Goal: Navigation & Orientation: Find specific page/section

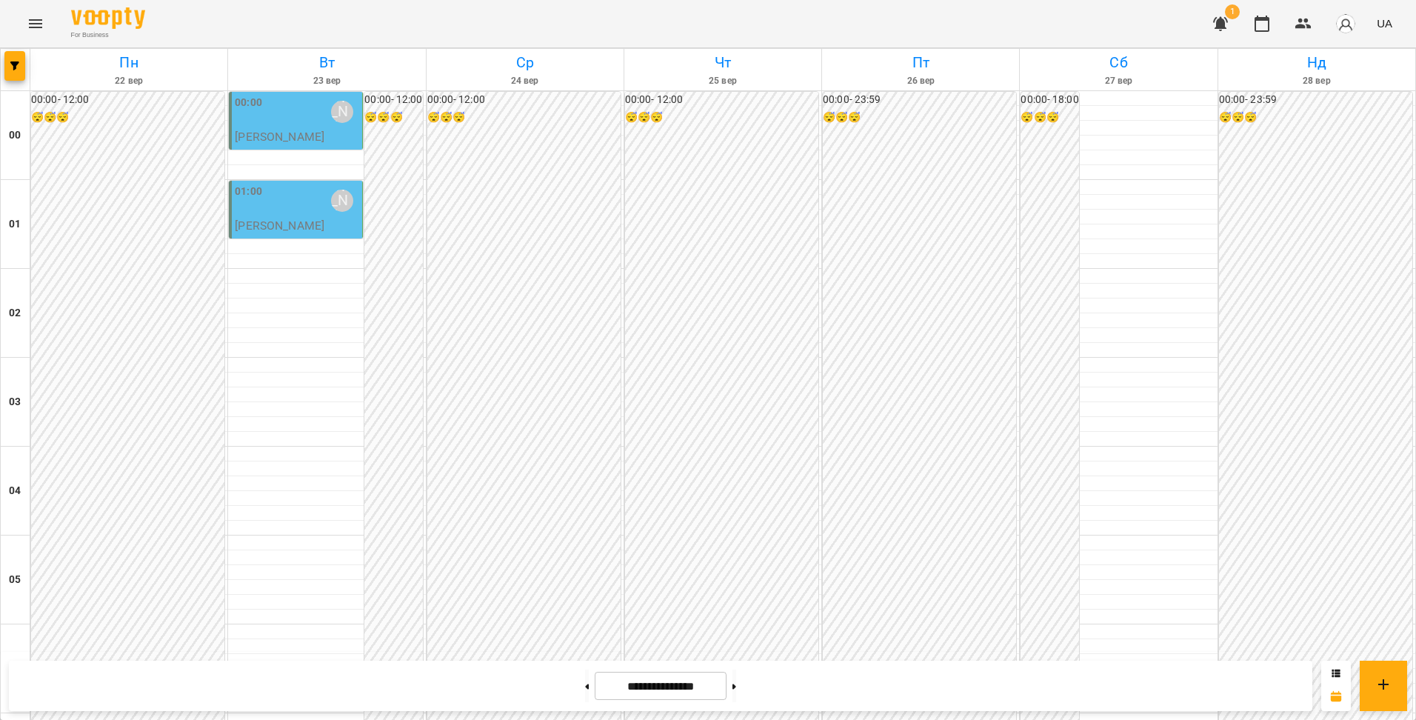
scroll to position [1571, 0]
click at [585, 689] on button at bounding box center [587, 686] width 4 height 33
type input "**********"
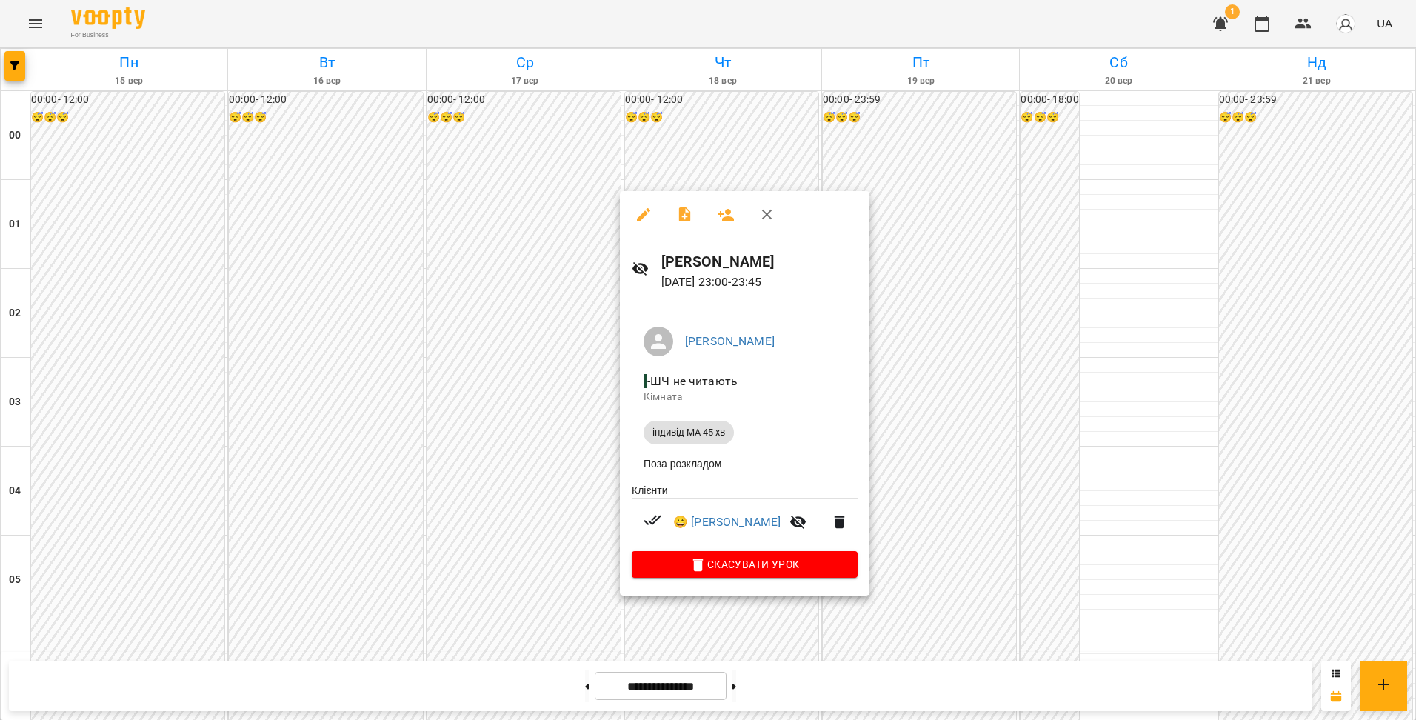
click at [922, 433] on div at bounding box center [708, 360] width 1416 height 720
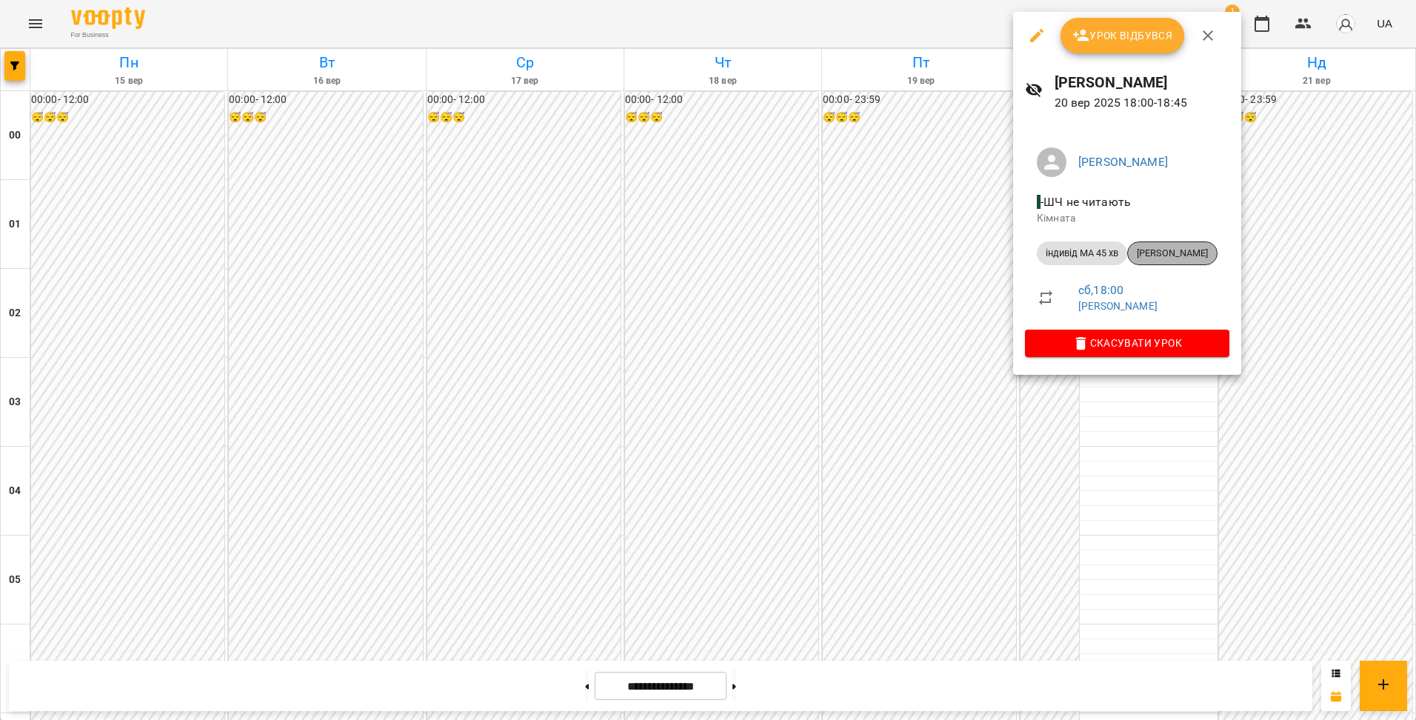
click at [1165, 253] on span "[PERSON_NAME]" at bounding box center [1172, 253] width 89 height 13
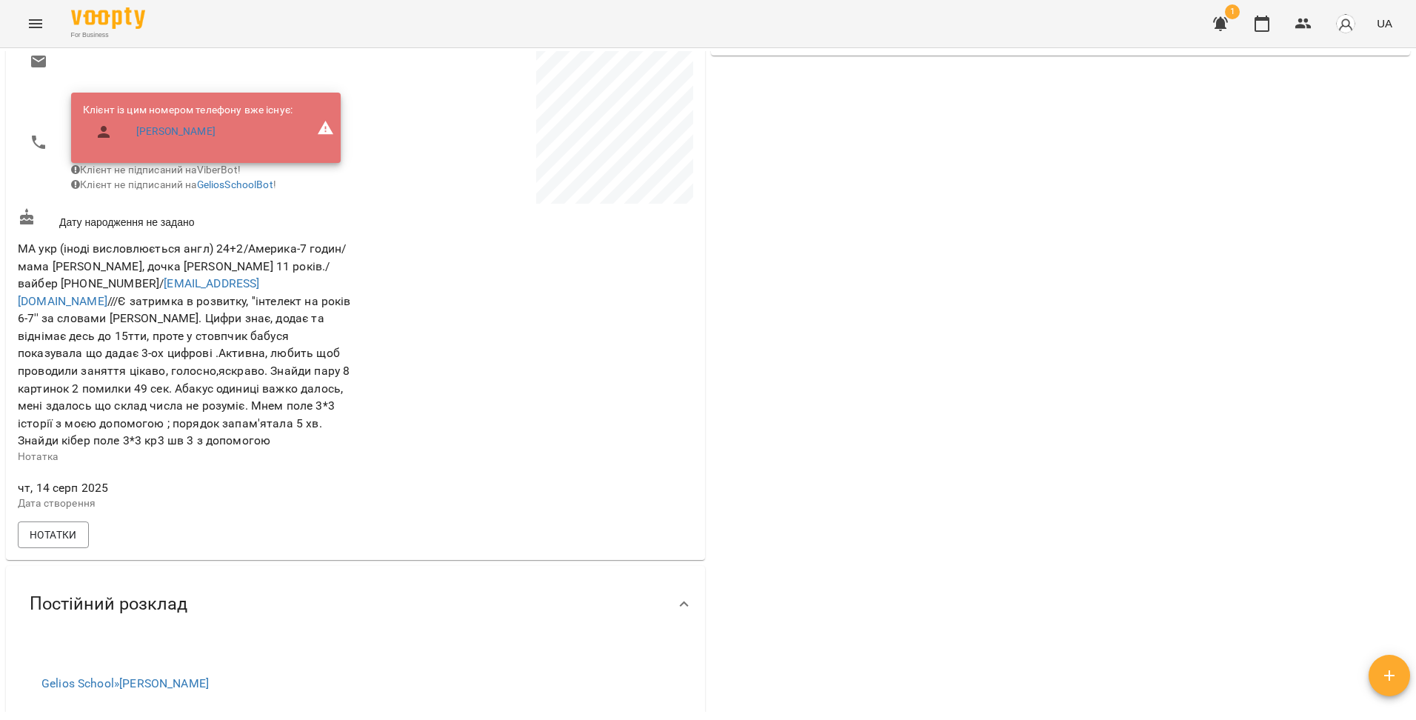
scroll to position [148, 0]
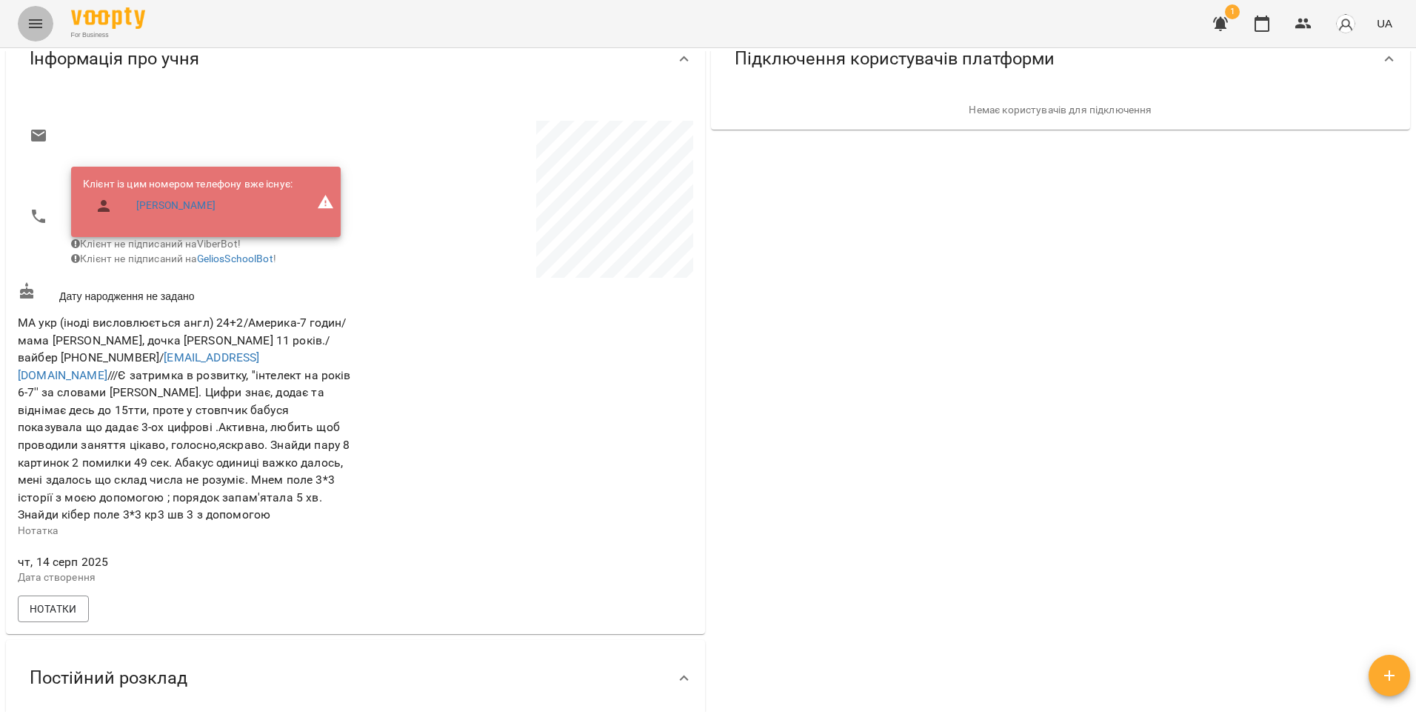
click at [45, 30] on button "Menu" at bounding box center [36, 24] width 36 height 36
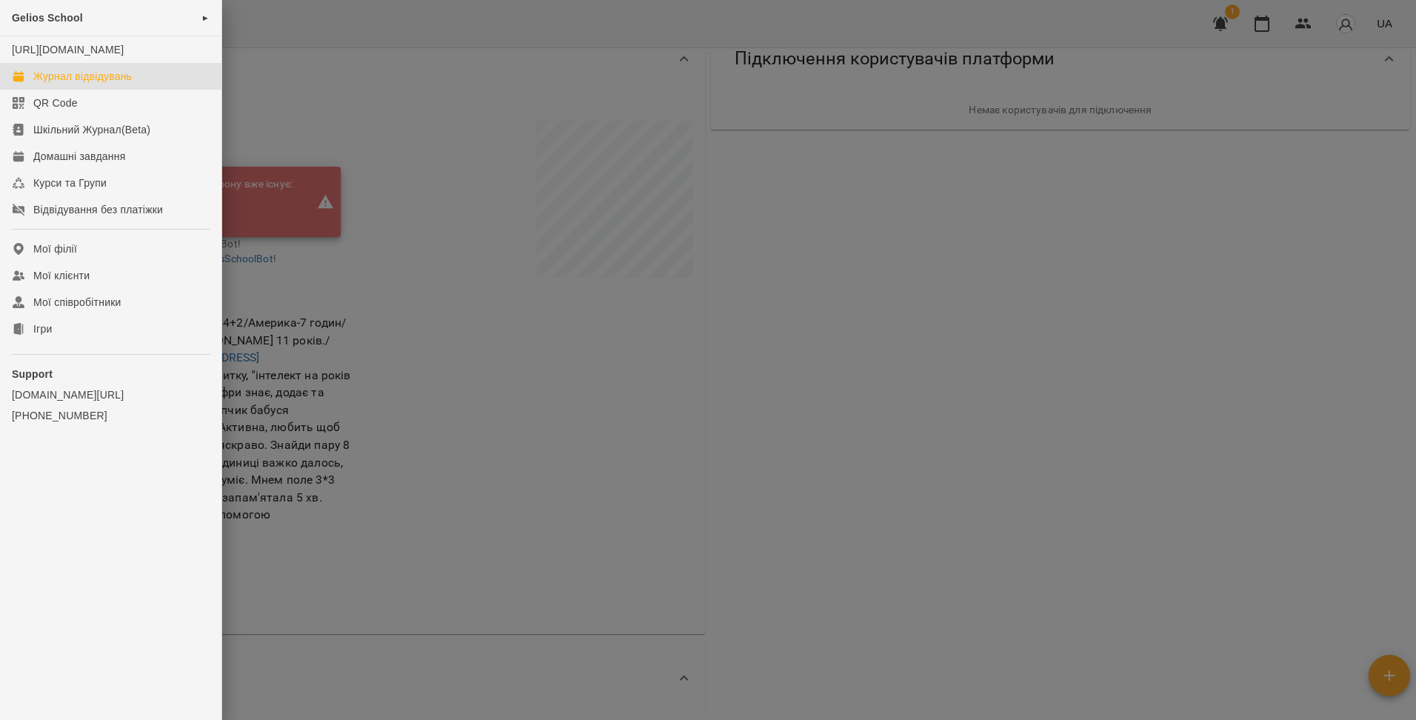
click at [51, 84] on div "Журнал відвідувань" at bounding box center [82, 76] width 99 height 15
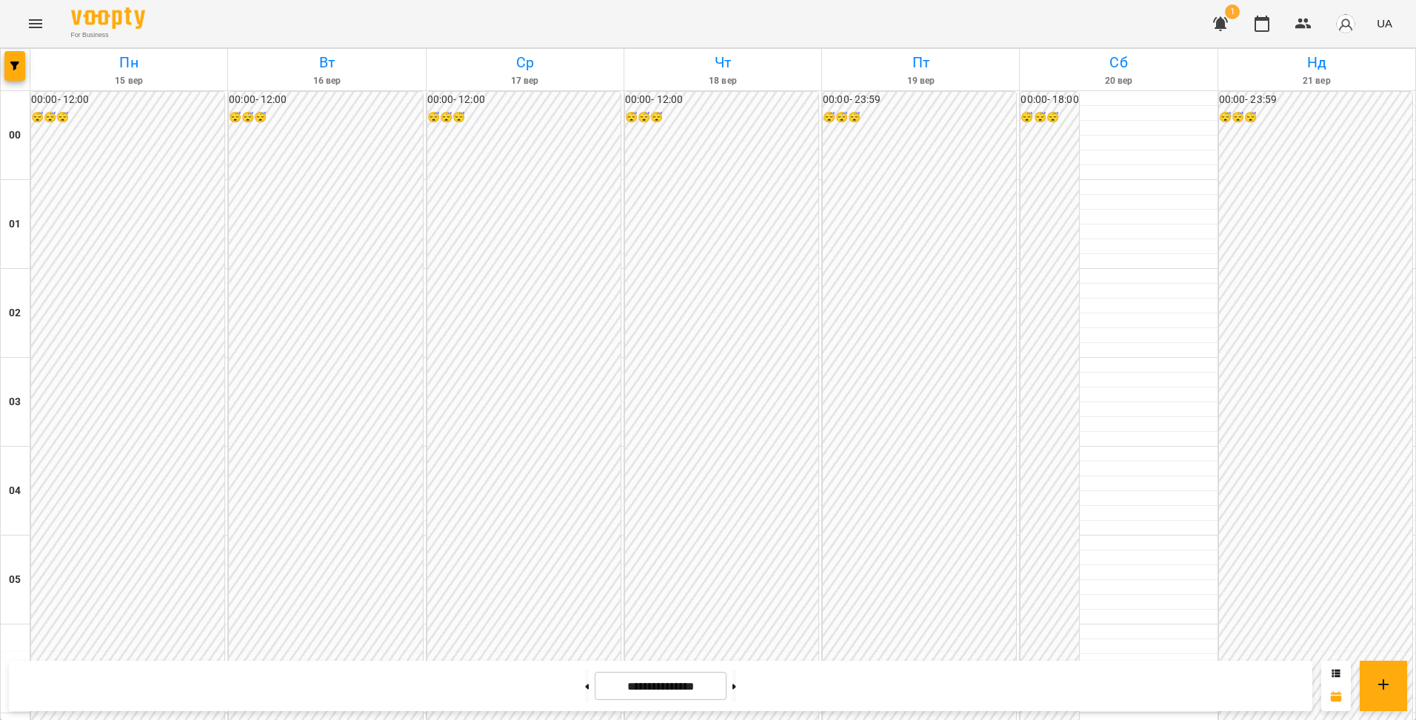
scroll to position [1482, 0]
drag, startPoint x: 1127, startPoint y: 157, endPoint x: 1111, endPoint y: 147, distance: 19.3
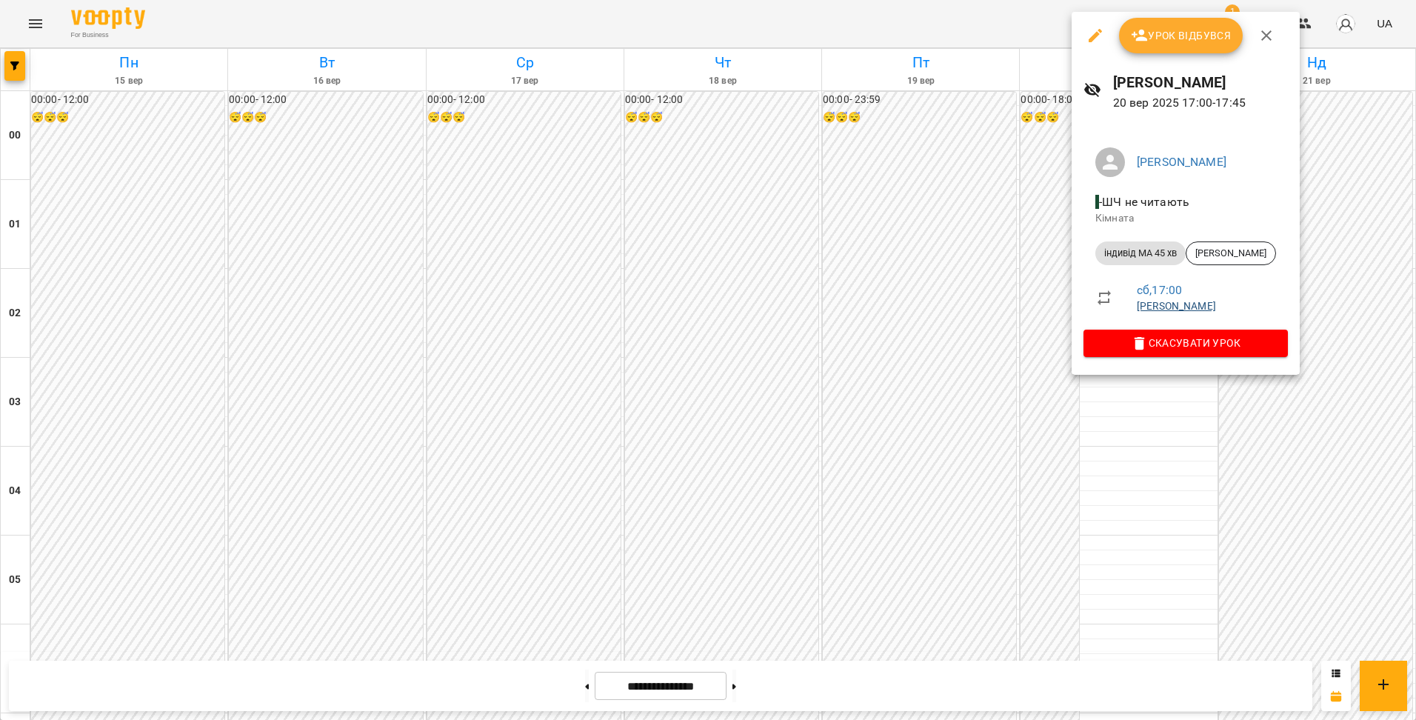
click at [1181, 310] on link "[PERSON_NAME]" at bounding box center [1176, 306] width 79 height 12
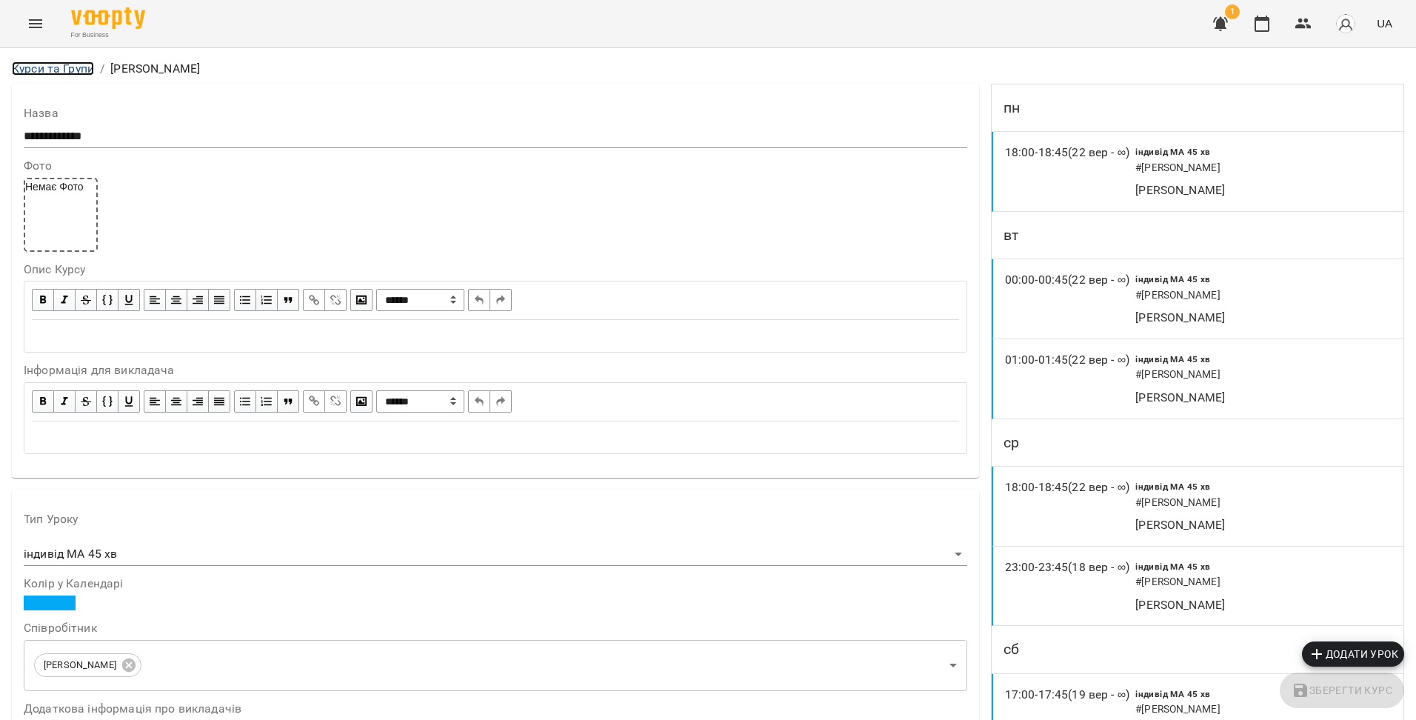
click at [73, 70] on link "Курси та Групи" at bounding box center [53, 68] width 82 height 14
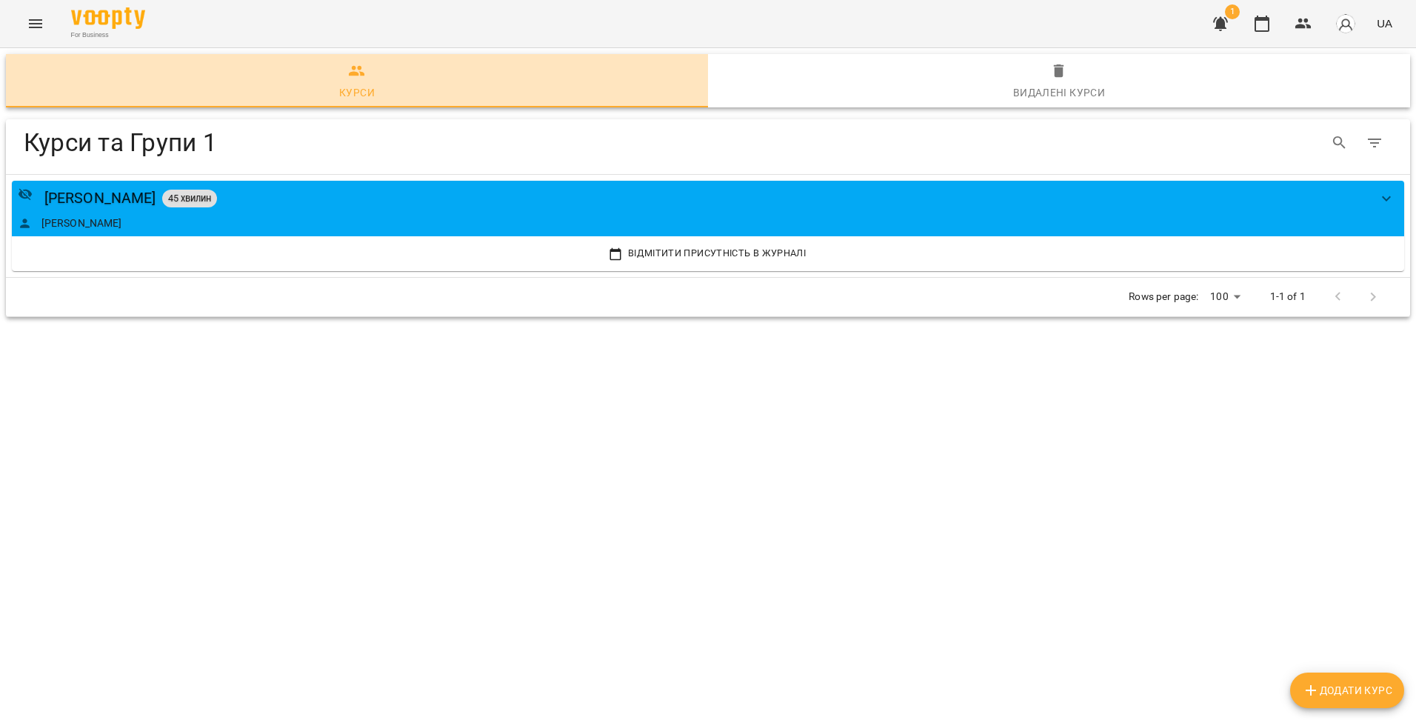
click at [350, 90] on div "Курси" at bounding box center [357, 93] width 36 height 18
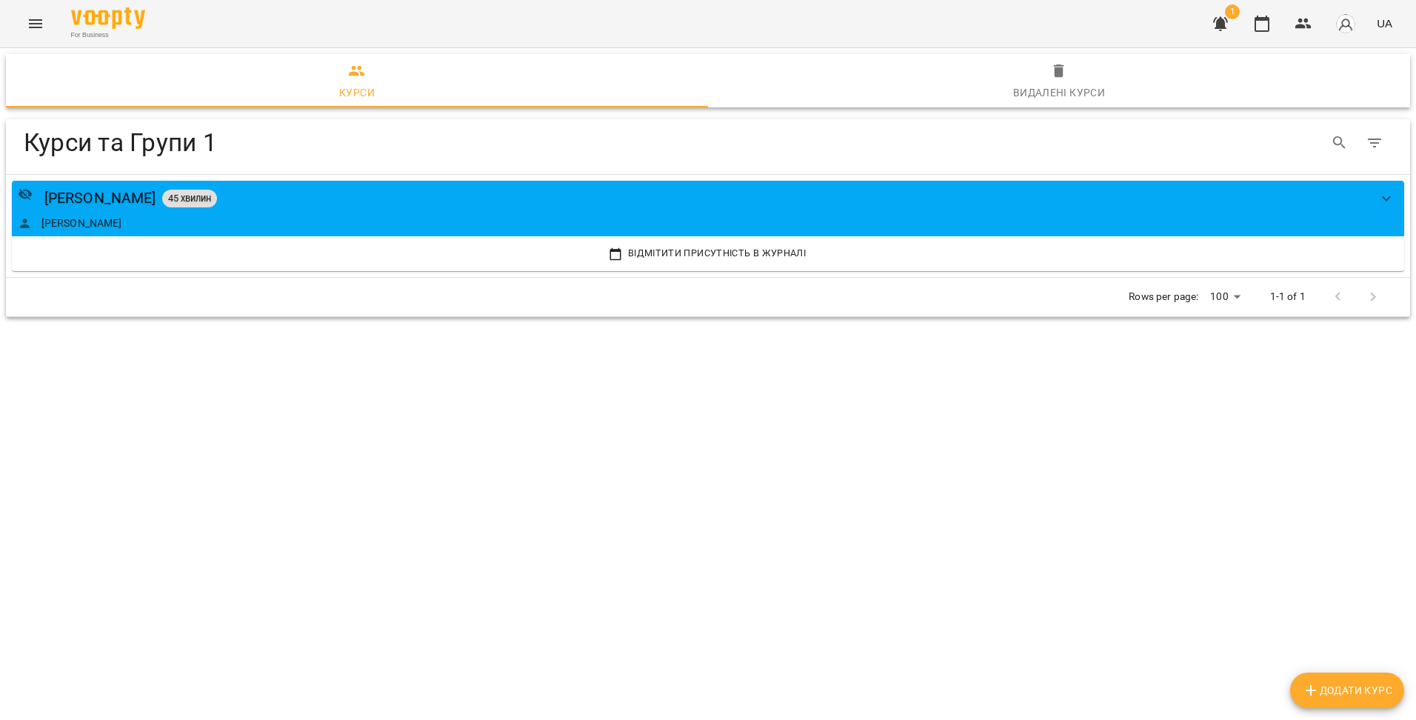
click at [35, 24] on icon "Menu" at bounding box center [36, 24] width 18 height 18
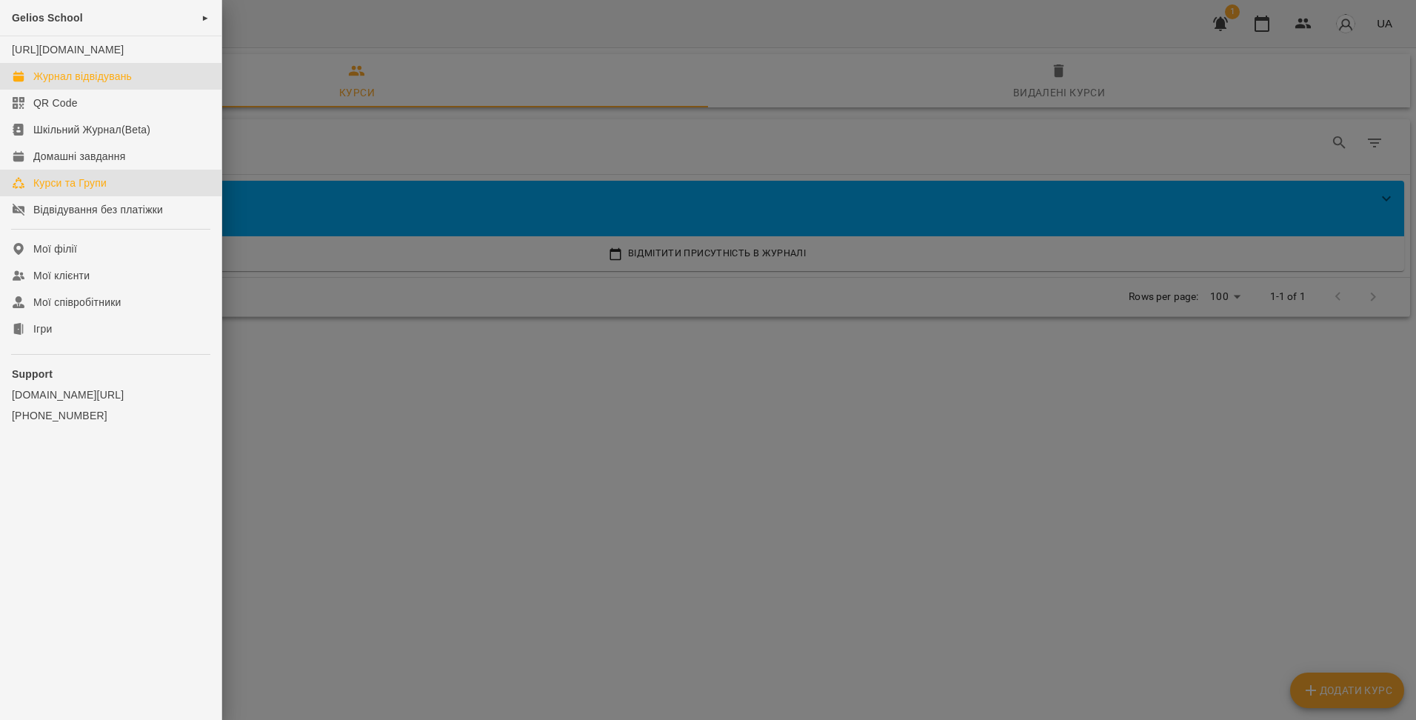
click at [53, 84] on div "Журнал відвідувань" at bounding box center [82, 76] width 99 height 15
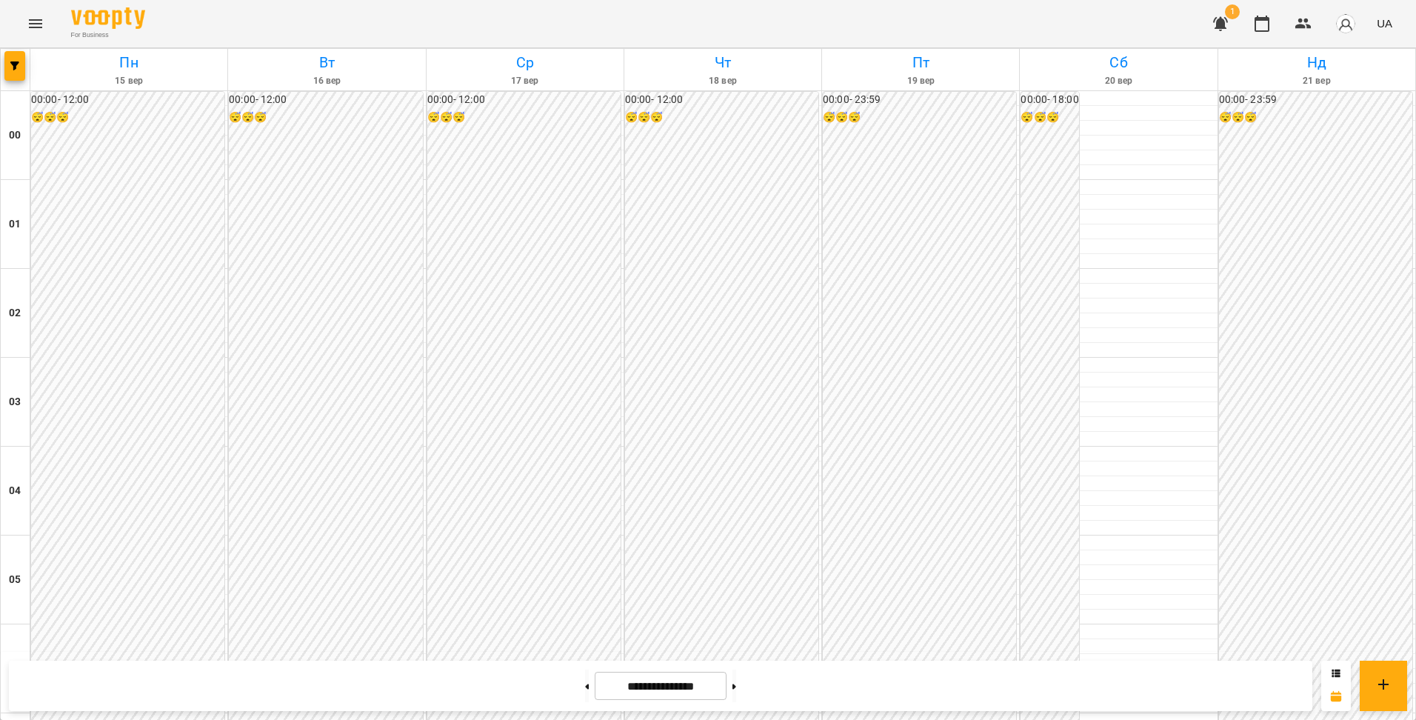
scroll to position [1334, 0]
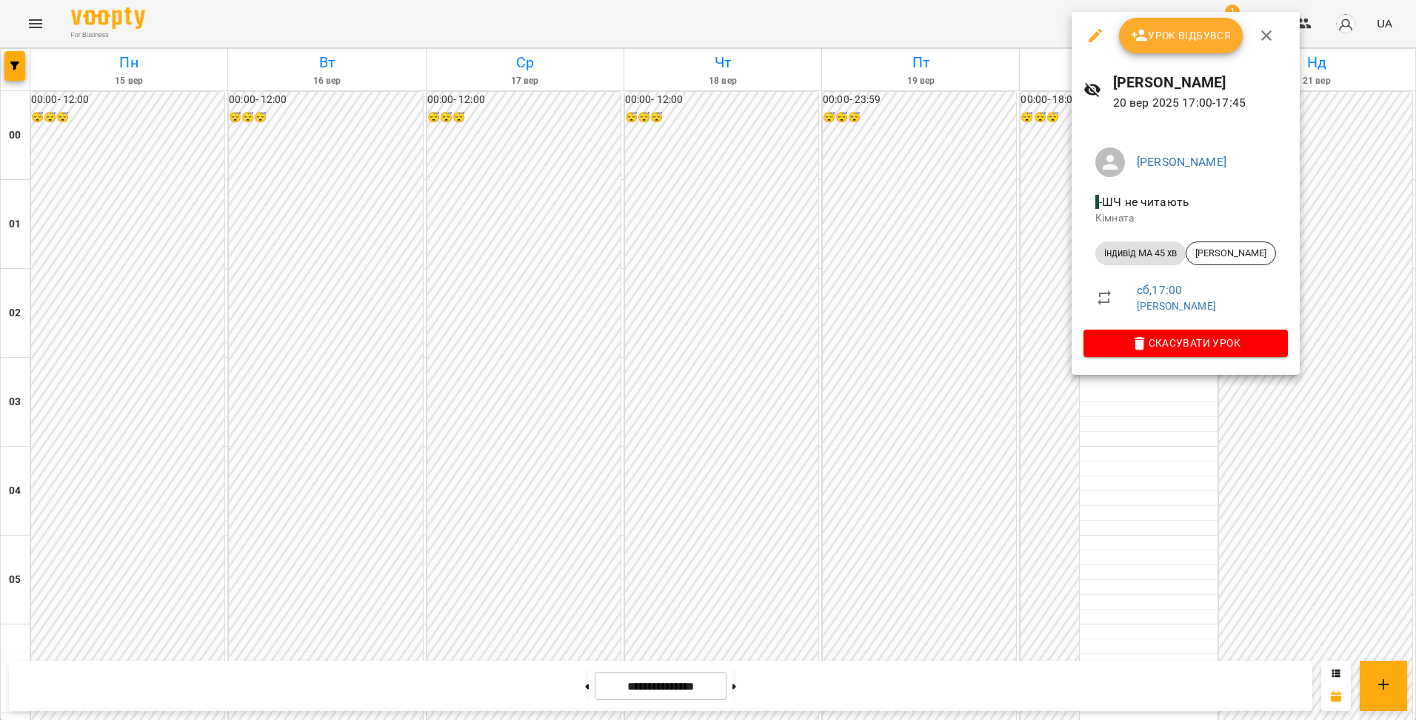
click at [1091, 41] on icon "button" at bounding box center [1095, 35] width 13 height 13
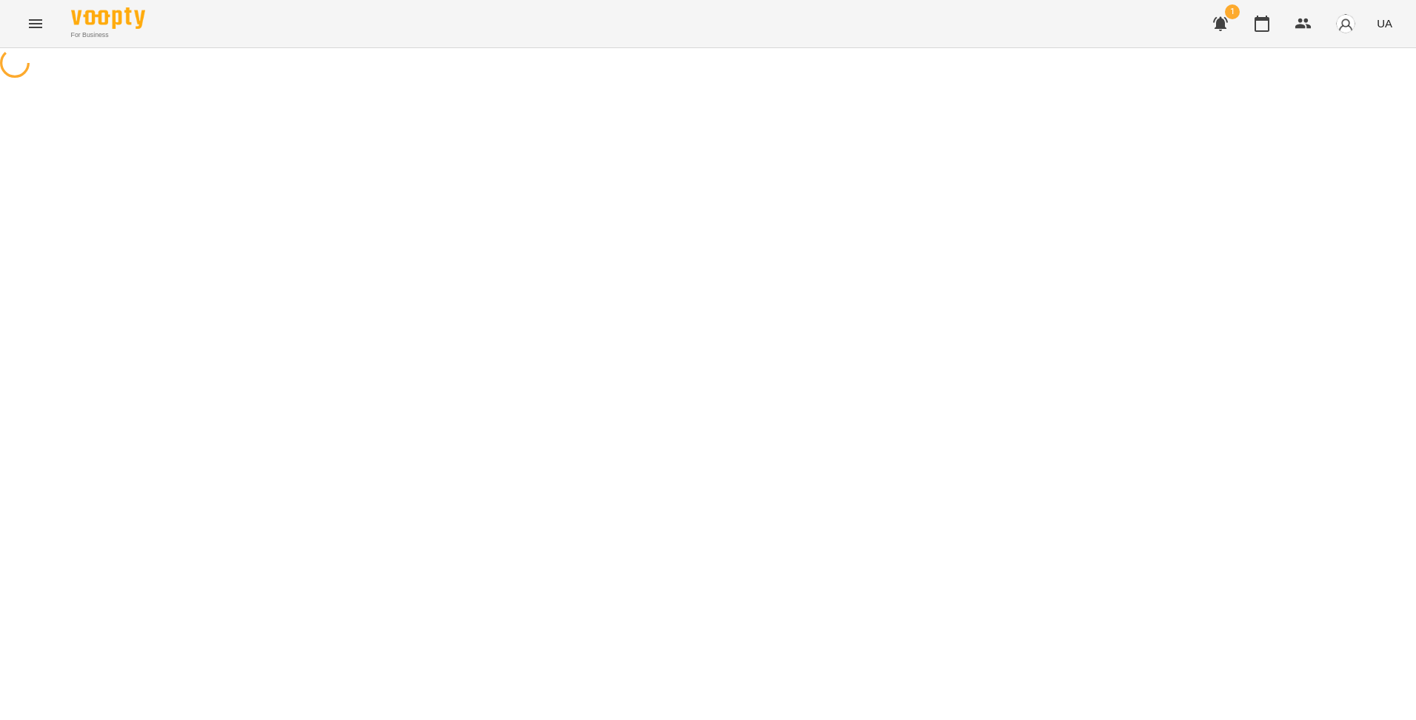
select select "**********"
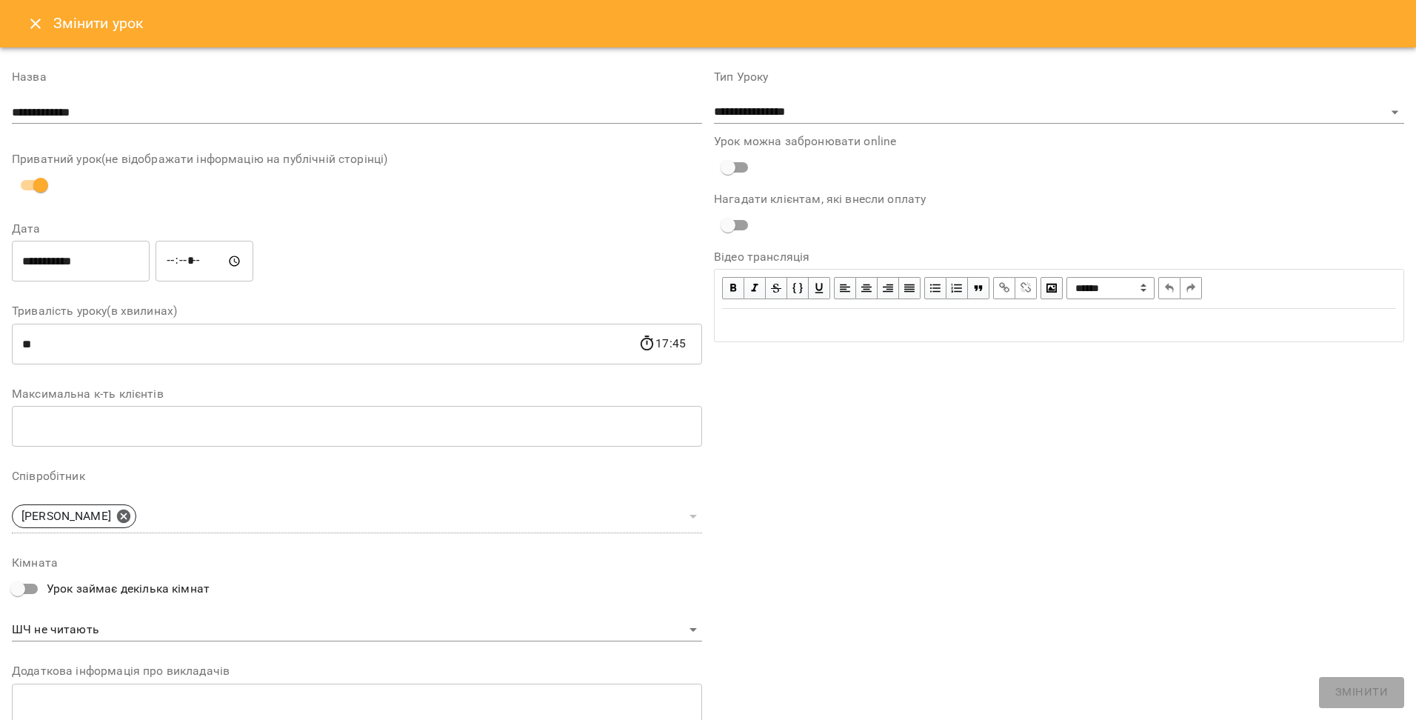
click at [36, 31] on icon "Close" at bounding box center [36, 24] width 18 height 18
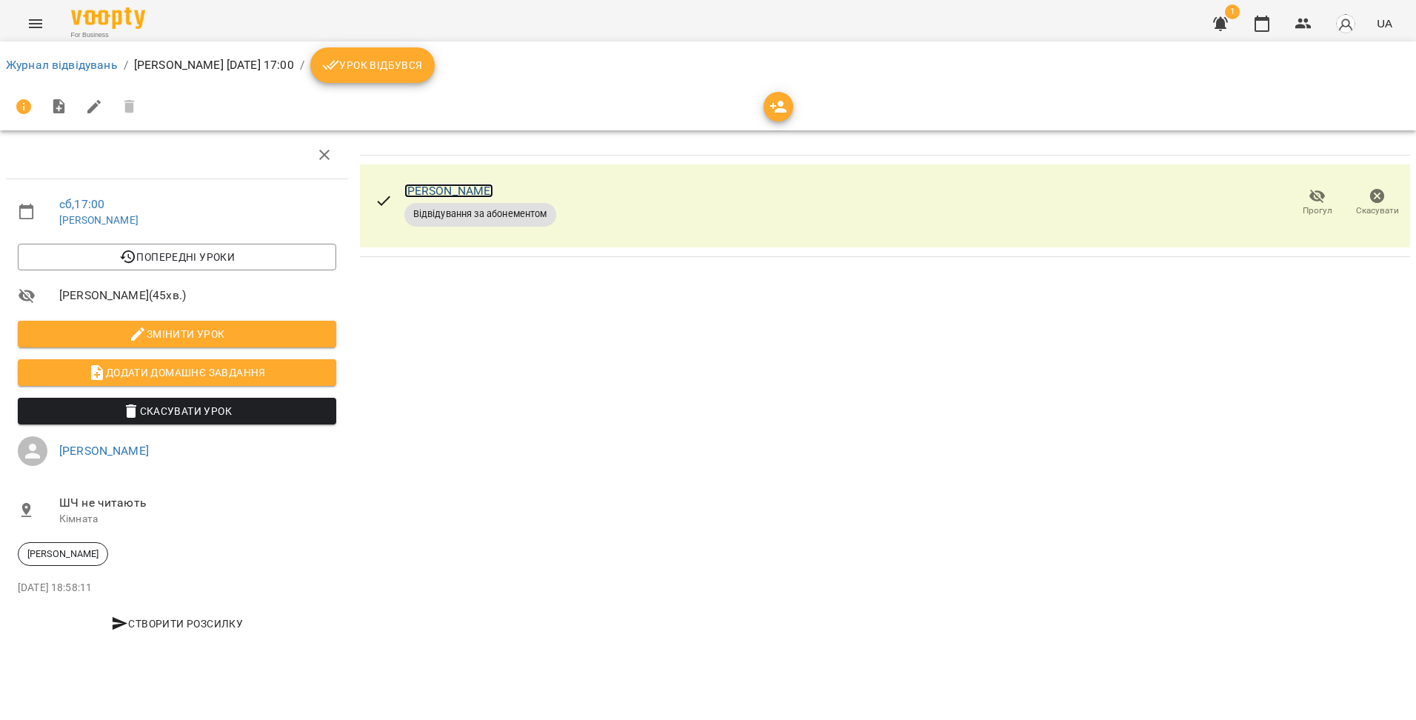
click at [465, 189] on link "[PERSON_NAME]" at bounding box center [450, 191] width 90 height 14
click at [89, 552] on span "[PERSON_NAME]" at bounding box center [63, 553] width 89 height 13
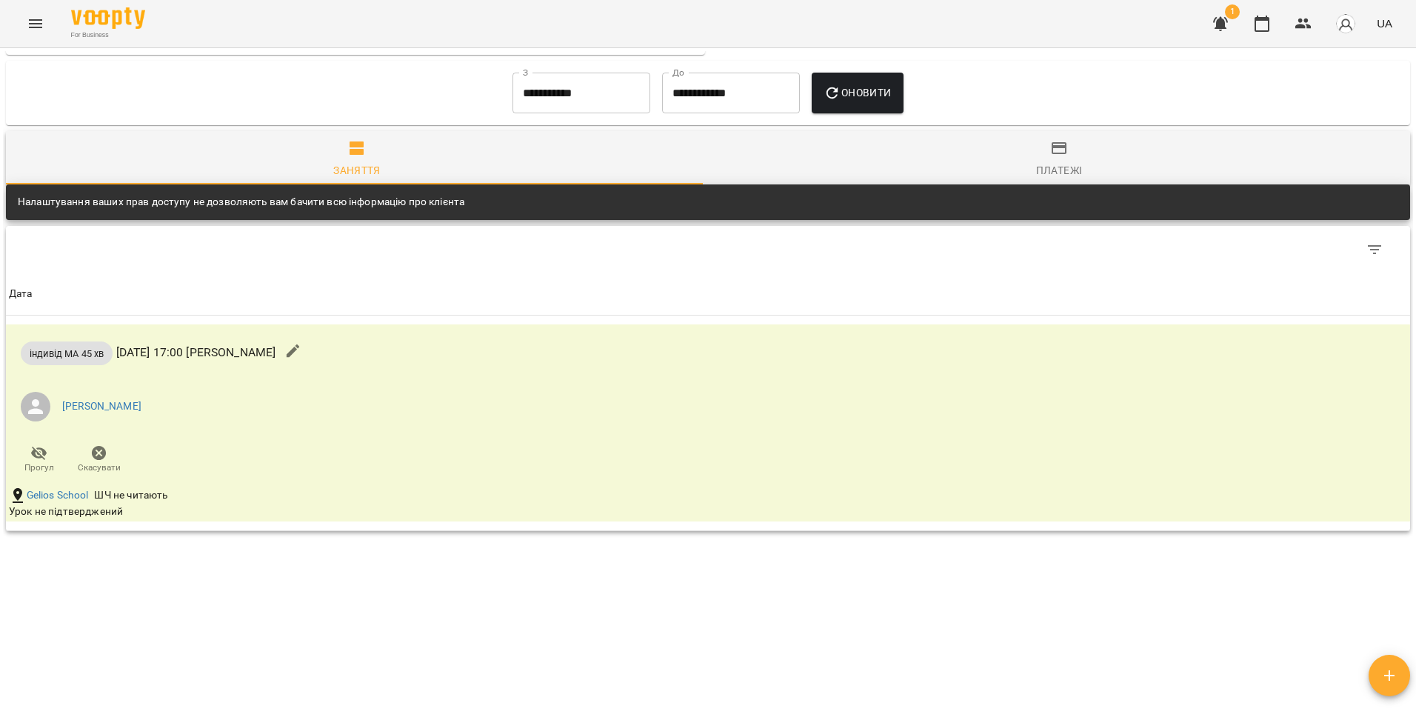
scroll to position [1138, 0]
click at [36, 23] on icon "Menu" at bounding box center [36, 24] width 18 height 18
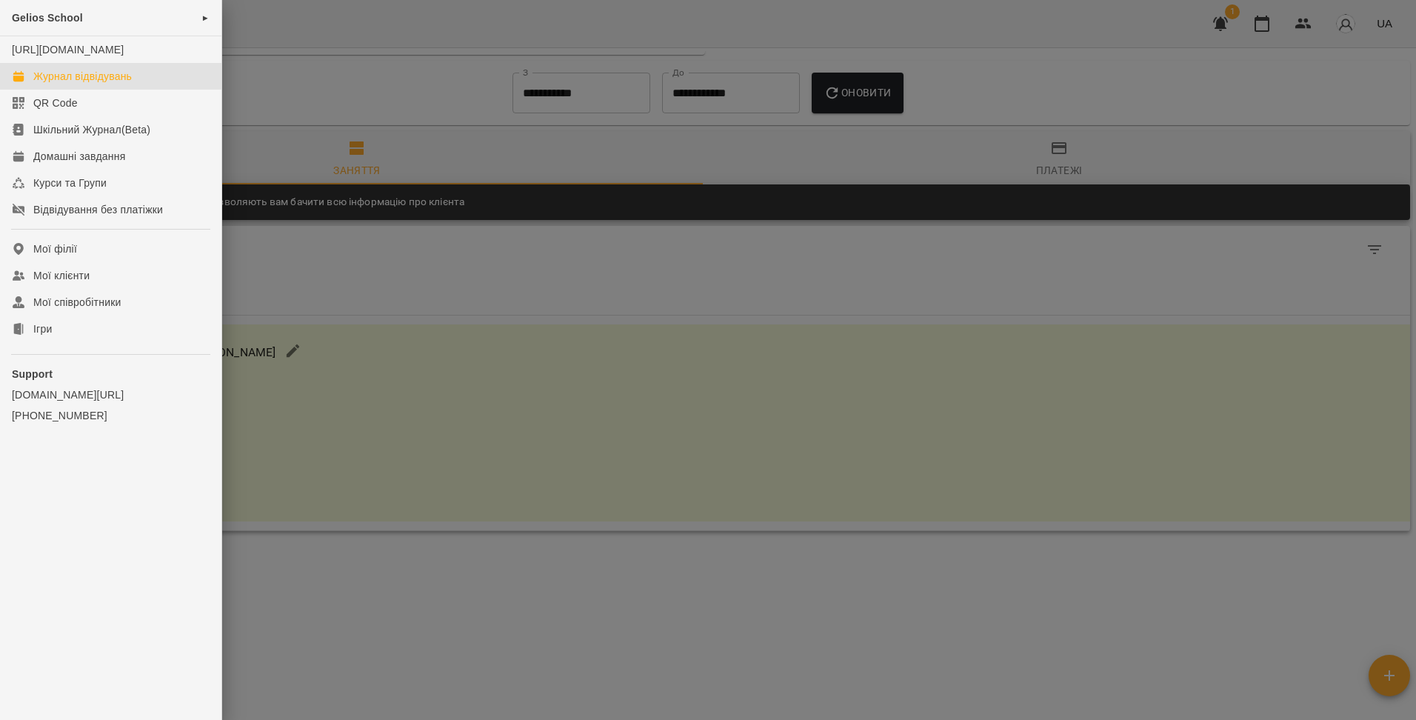
click at [52, 84] on div "Журнал відвідувань" at bounding box center [82, 76] width 99 height 15
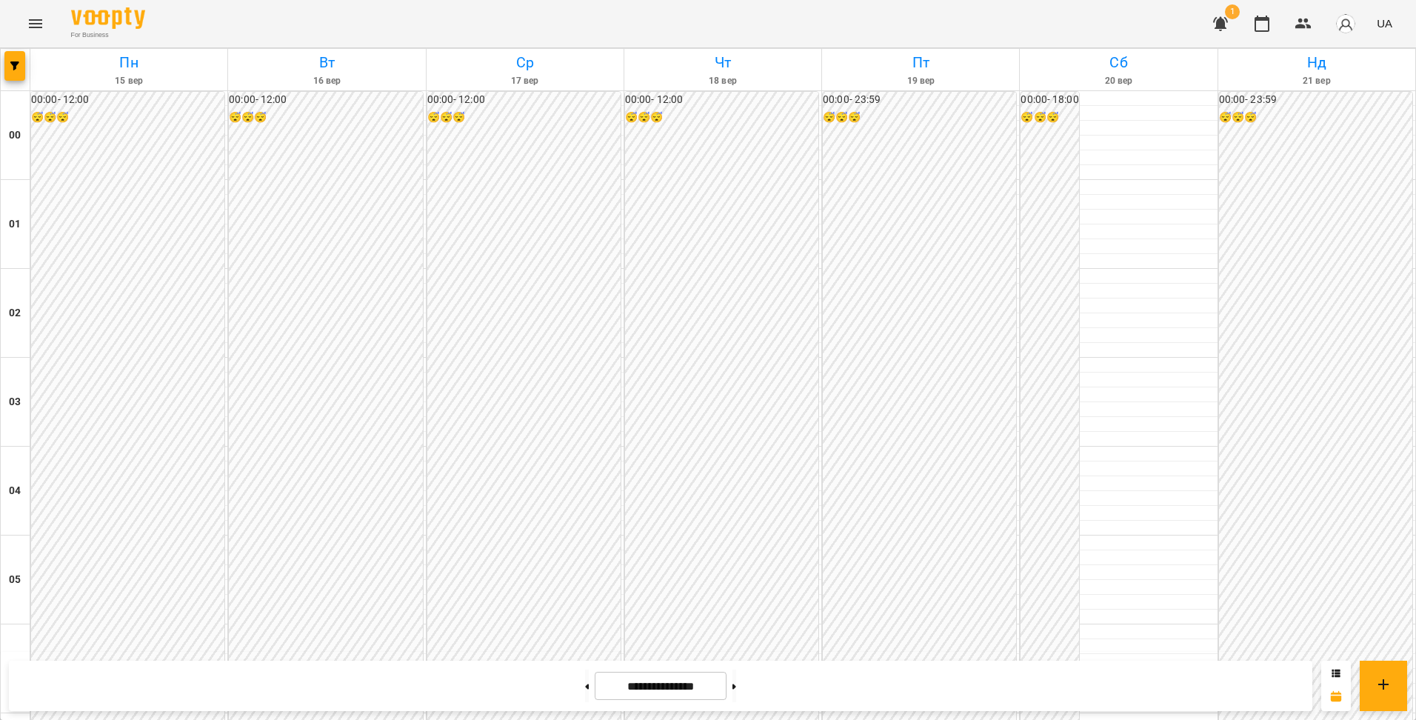
scroll to position [1482, 0]
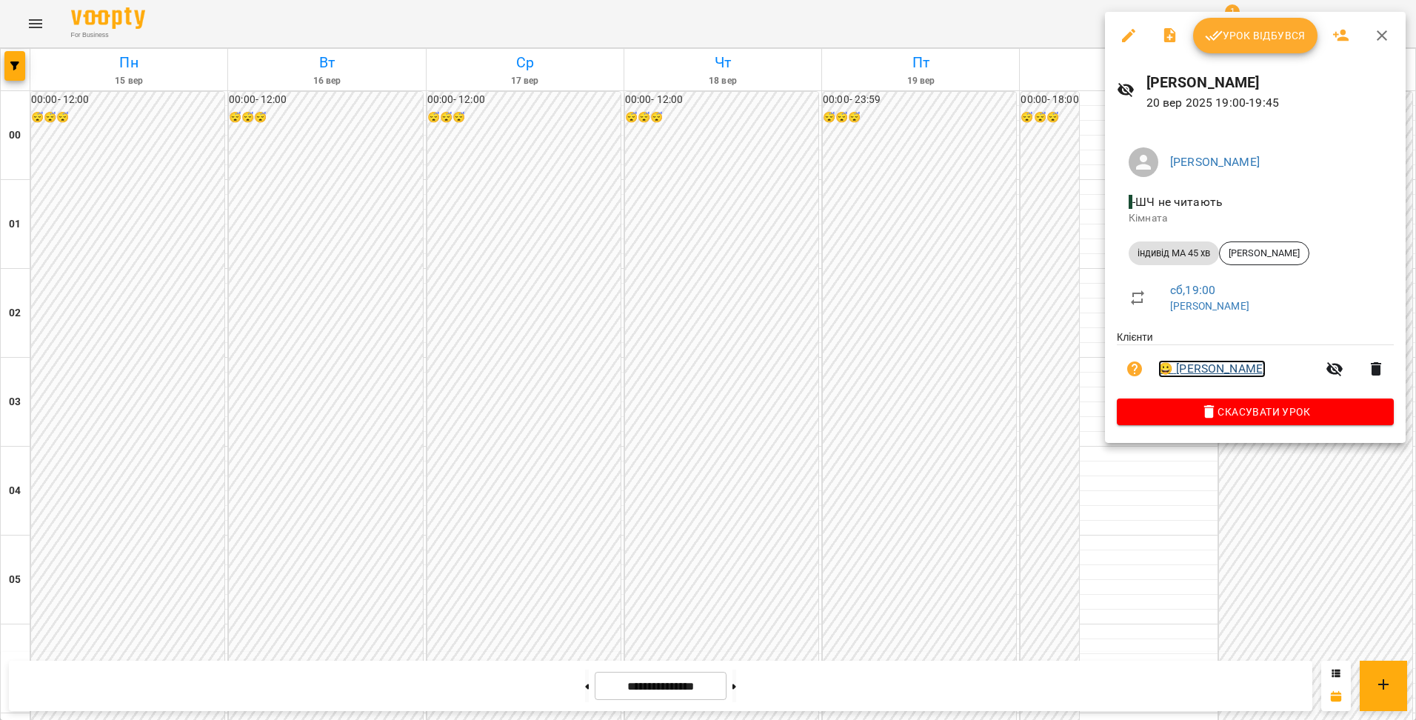
click at [1193, 370] on link "😀 Шишко Софія" at bounding box center [1212, 369] width 107 height 18
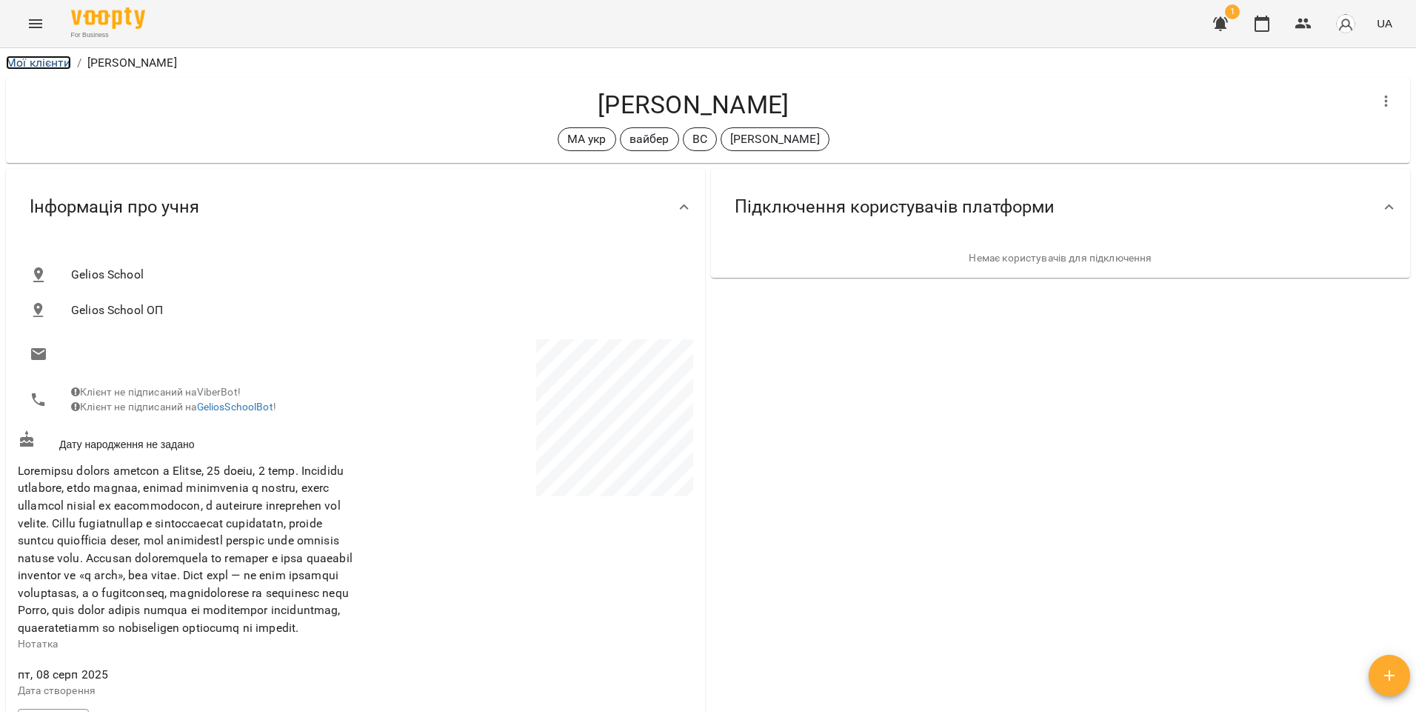
click at [56, 64] on link "Мої клієнти" at bounding box center [38, 63] width 65 height 14
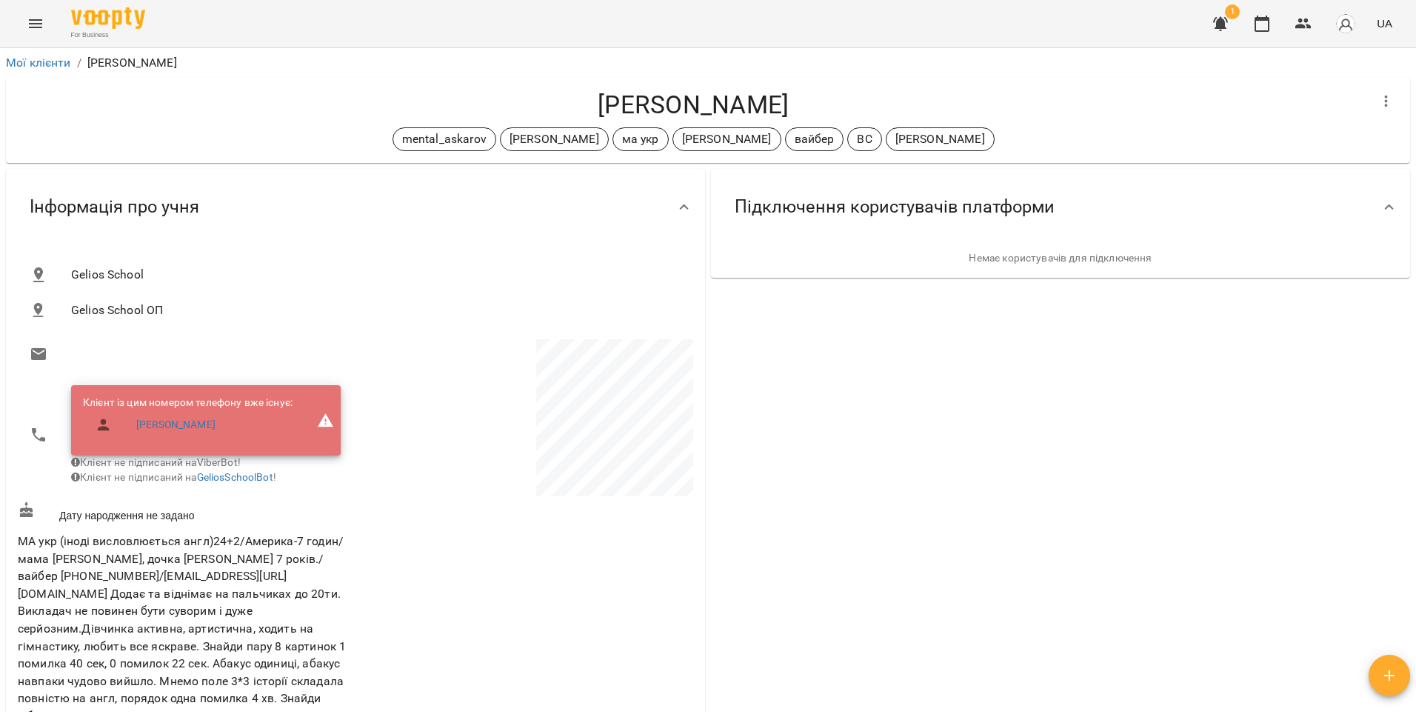
click at [38, 24] on icon "Menu" at bounding box center [36, 24] width 18 height 18
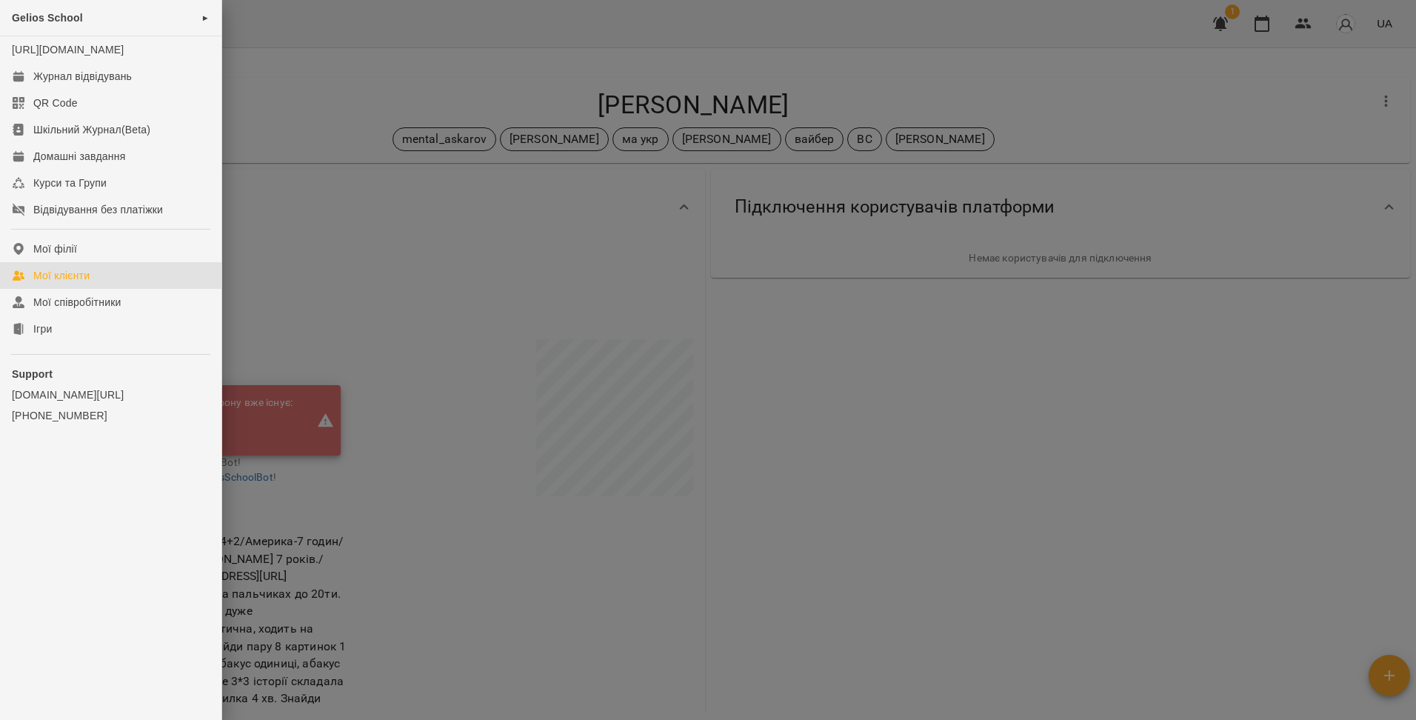
click at [89, 283] on div "Мої клієнти" at bounding box center [61, 275] width 56 height 15
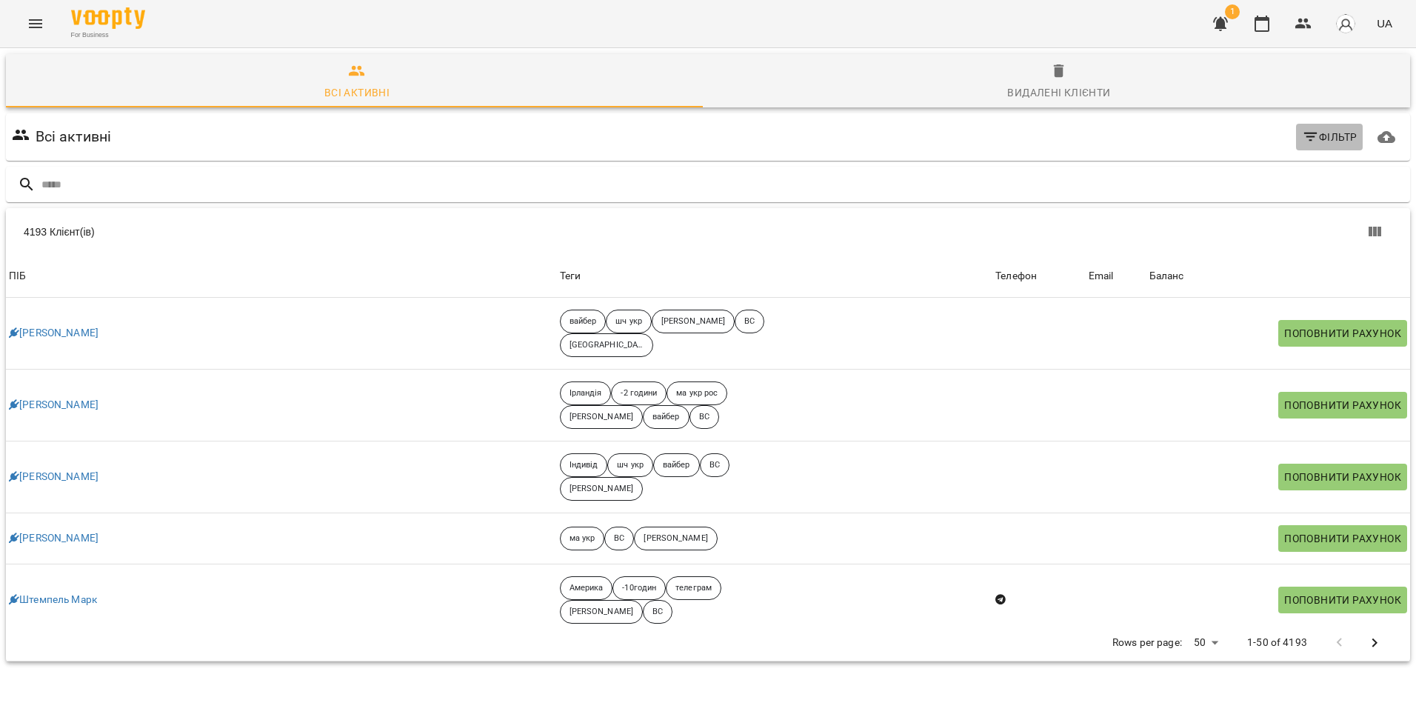
click at [1302, 134] on icon "button" at bounding box center [1311, 137] width 18 height 18
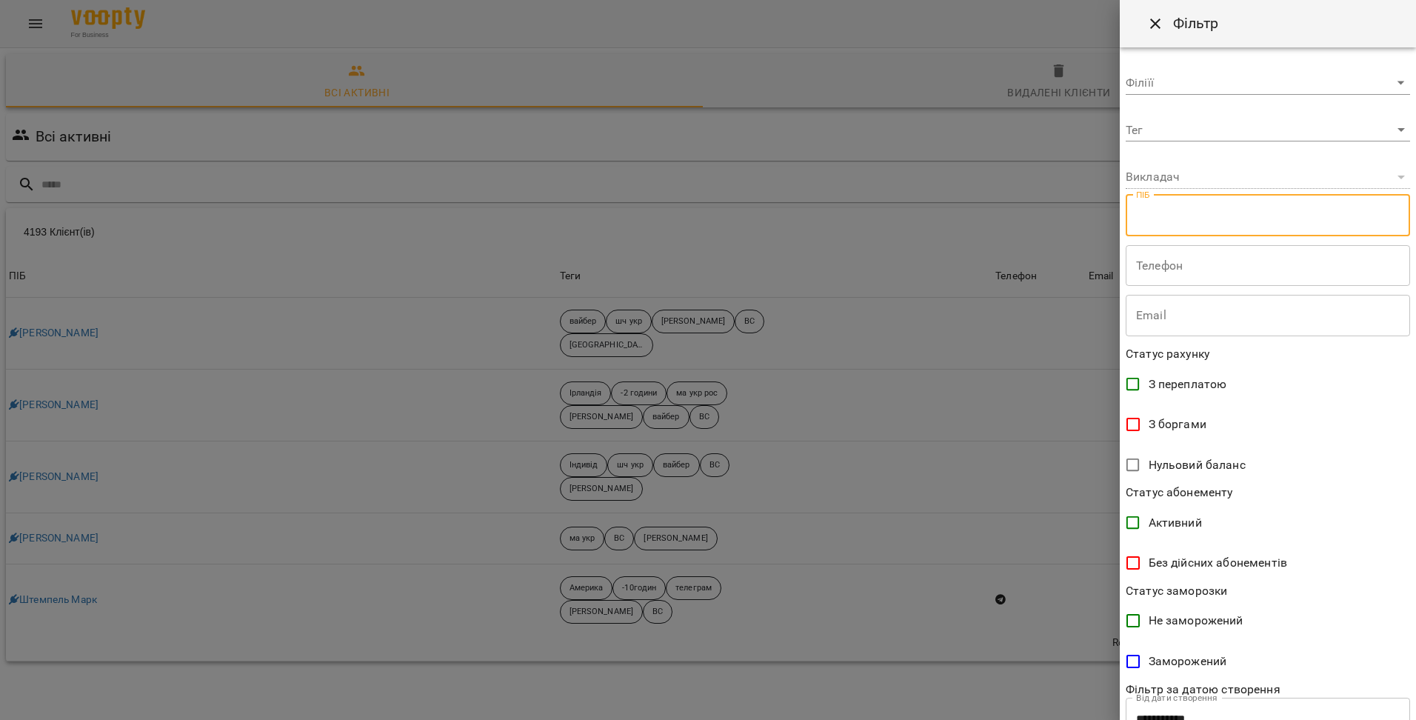
click at [1206, 211] on input "text" at bounding box center [1268, 215] width 284 height 41
click at [1389, 86] on body "For Business 1 UA Всі активні Видалені клієнти Всі активні Фільтр 4193 Клієнт(і…" at bounding box center [708, 385] width 1416 height 771
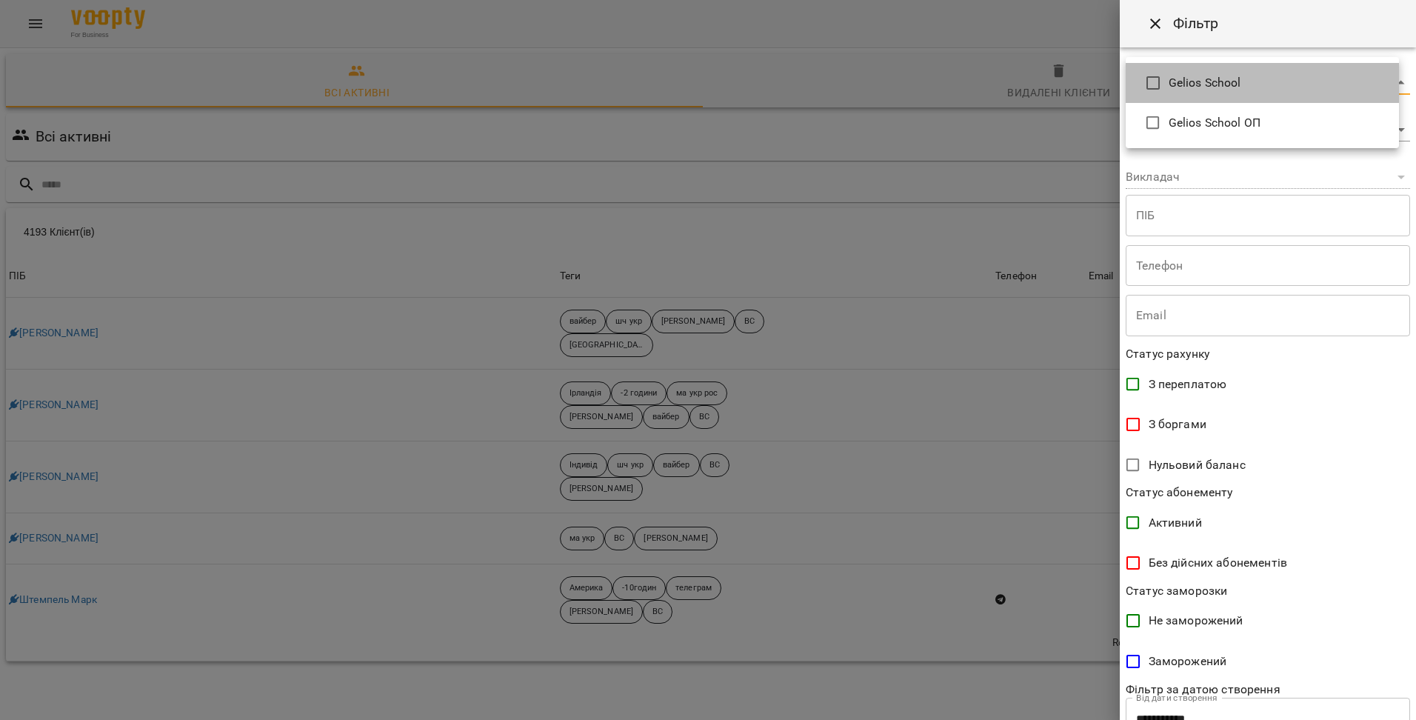
click at [1287, 76] on span "Gelios School" at bounding box center [1278, 83] width 219 height 18
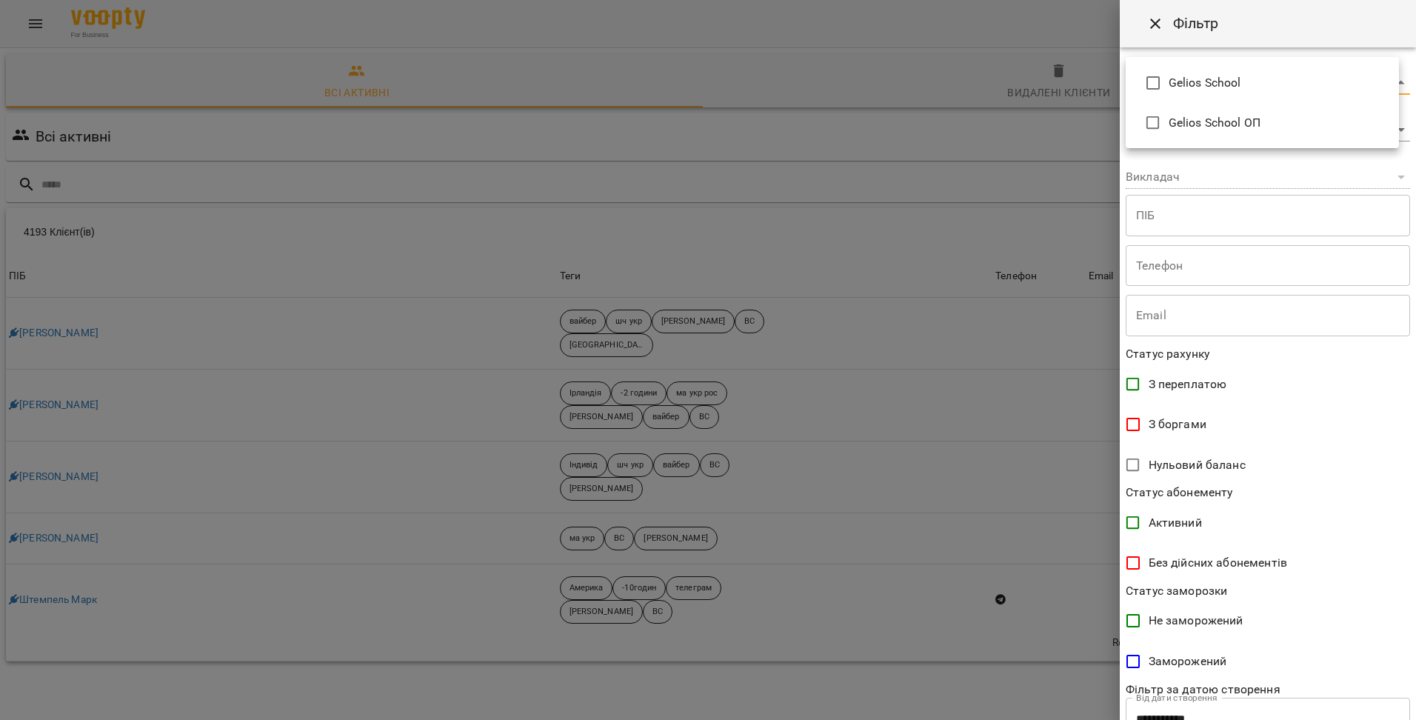
type input "**********"
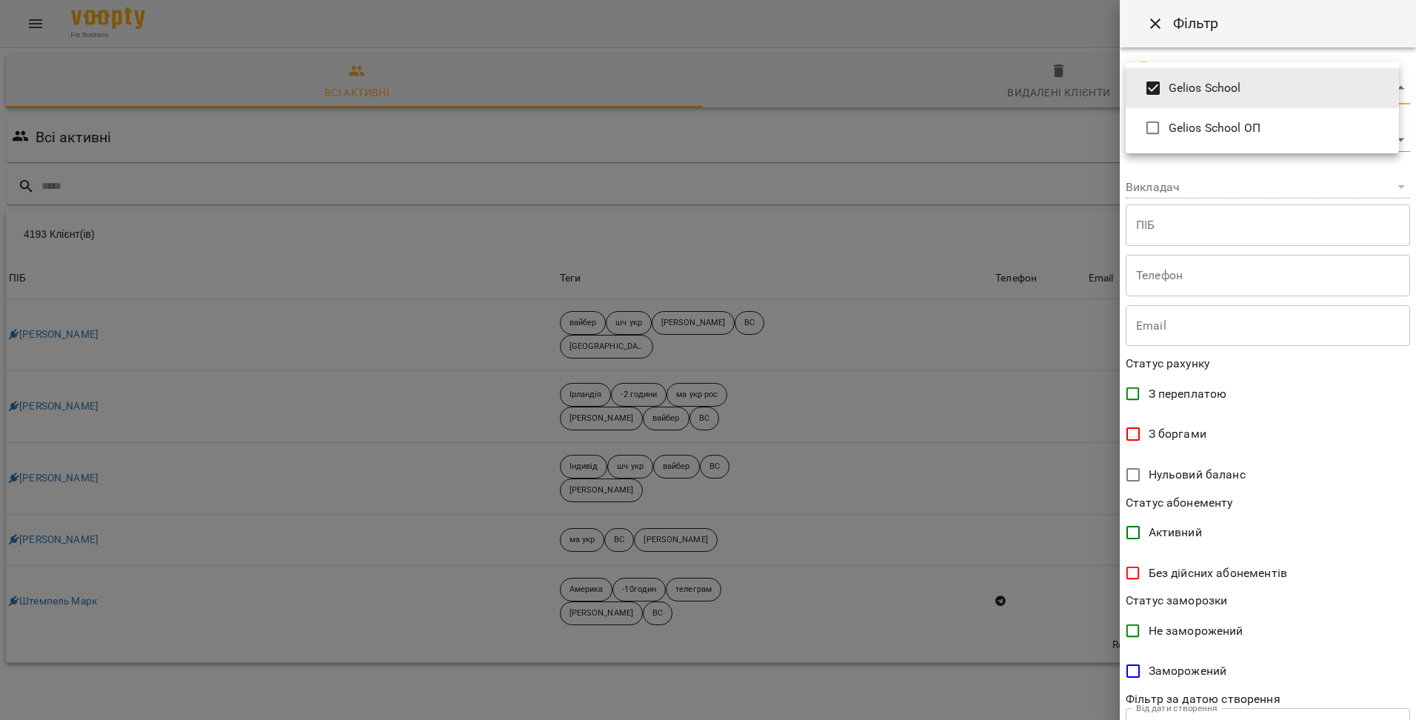
click at [1295, 184] on div at bounding box center [708, 360] width 1416 height 720
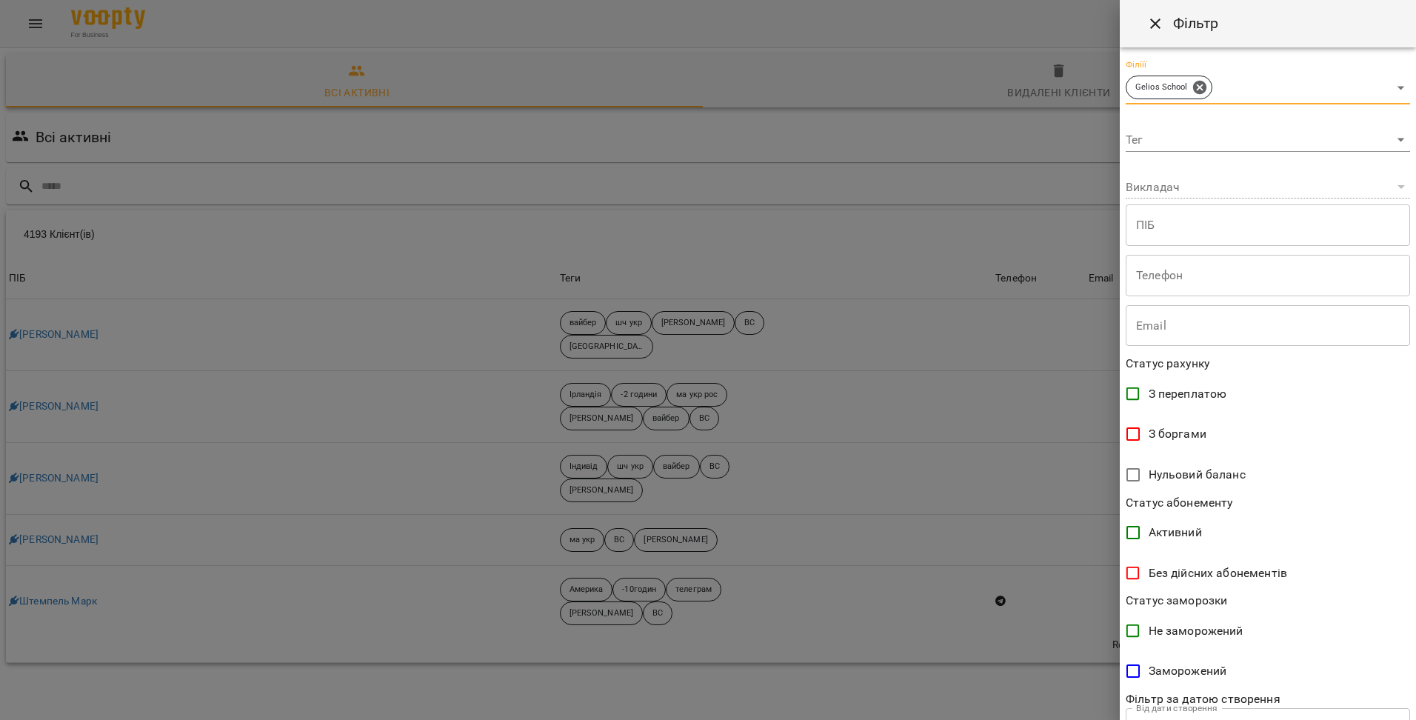
click at [1388, 140] on body "For Business 1 UA Всі активні Видалені клієнти Всі активні Gelios School Фільтр…" at bounding box center [708, 386] width 1416 height 773
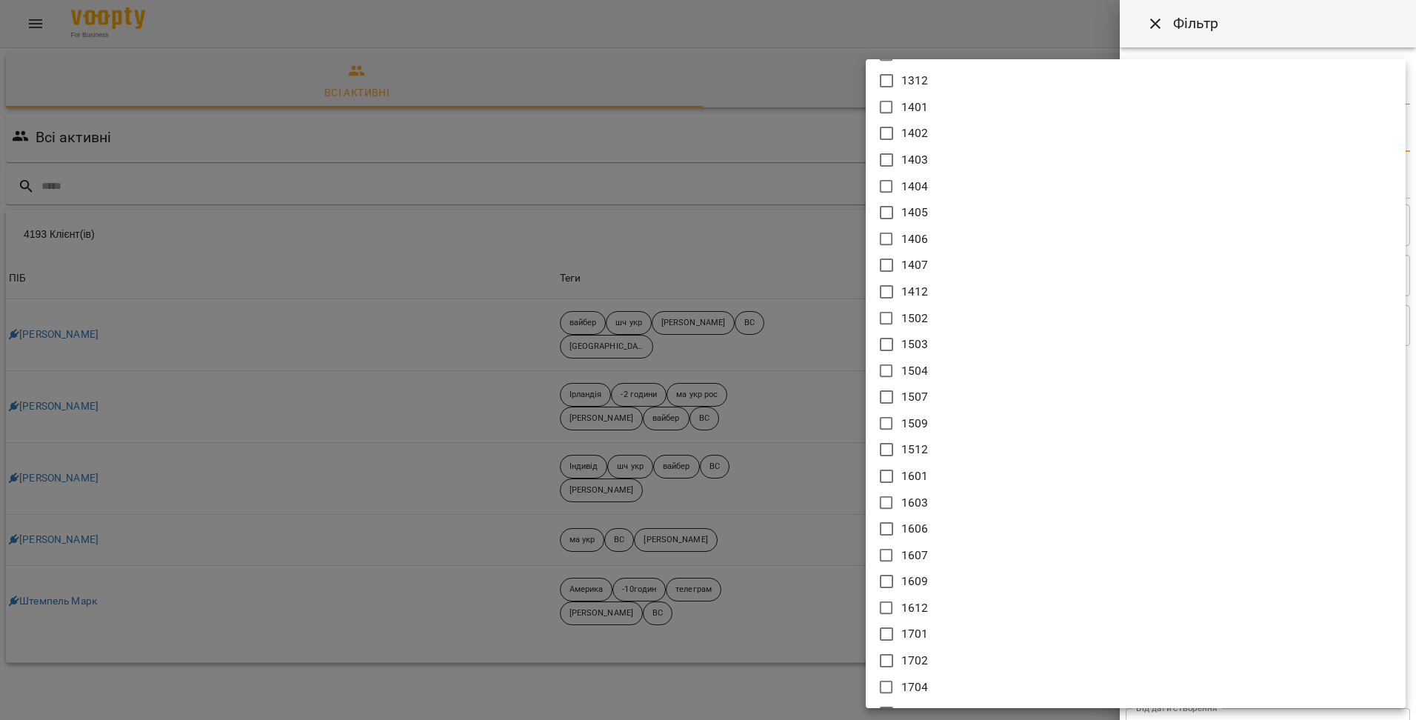
scroll to position [3112, 0]
click at [930, 25] on div at bounding box center [708, 360] width 1416 height 720
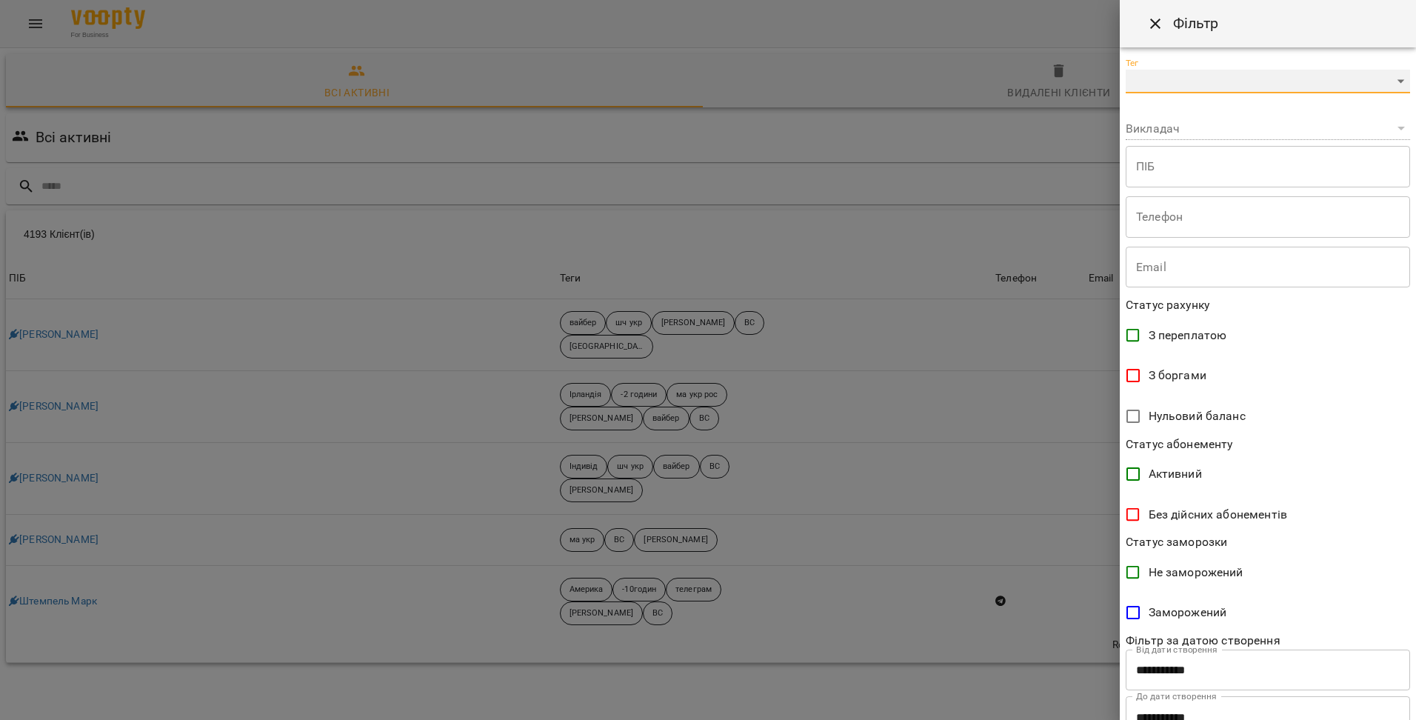
scroll to position [0, 0]
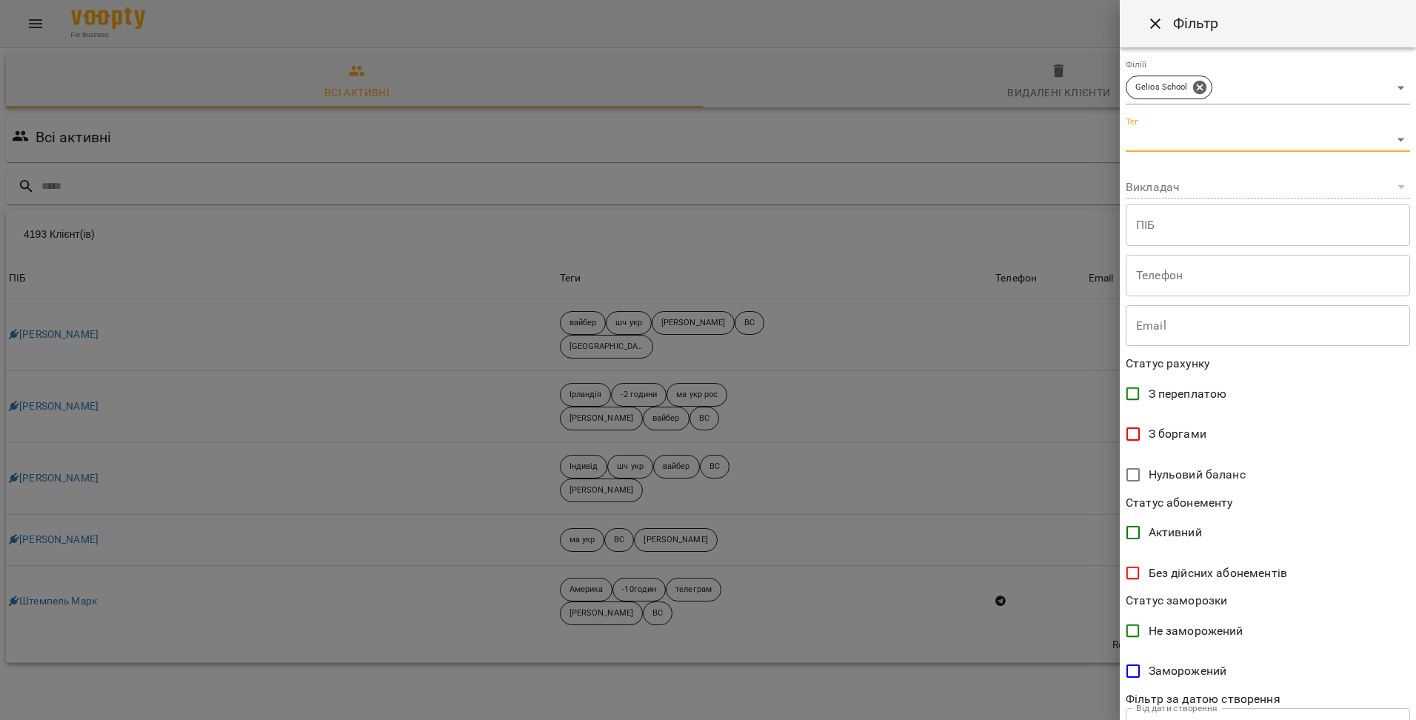
click at [1147, 24] on icon "Close" at bounding box center [1156, 24] width 18 height 18
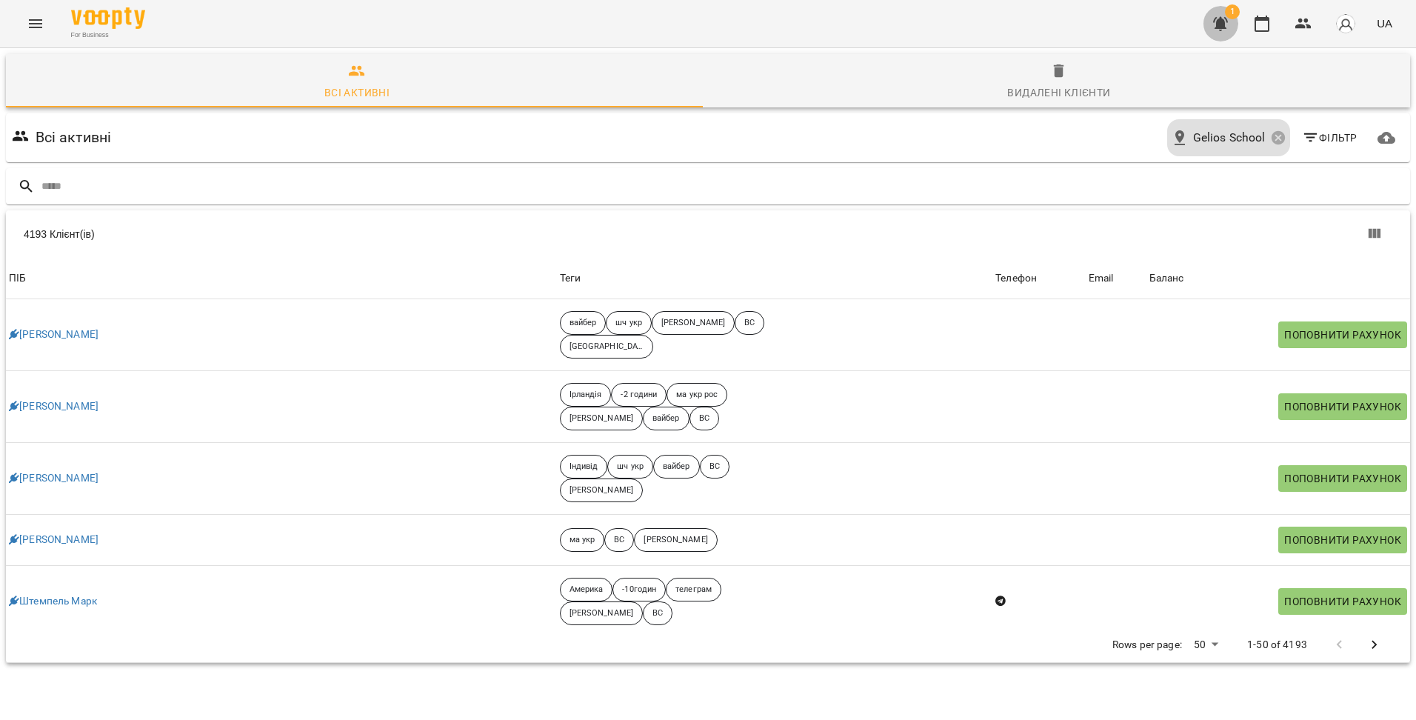
click at [1219, 22] on icon "button" at bounding box center [1221, 24] width 15 height 14
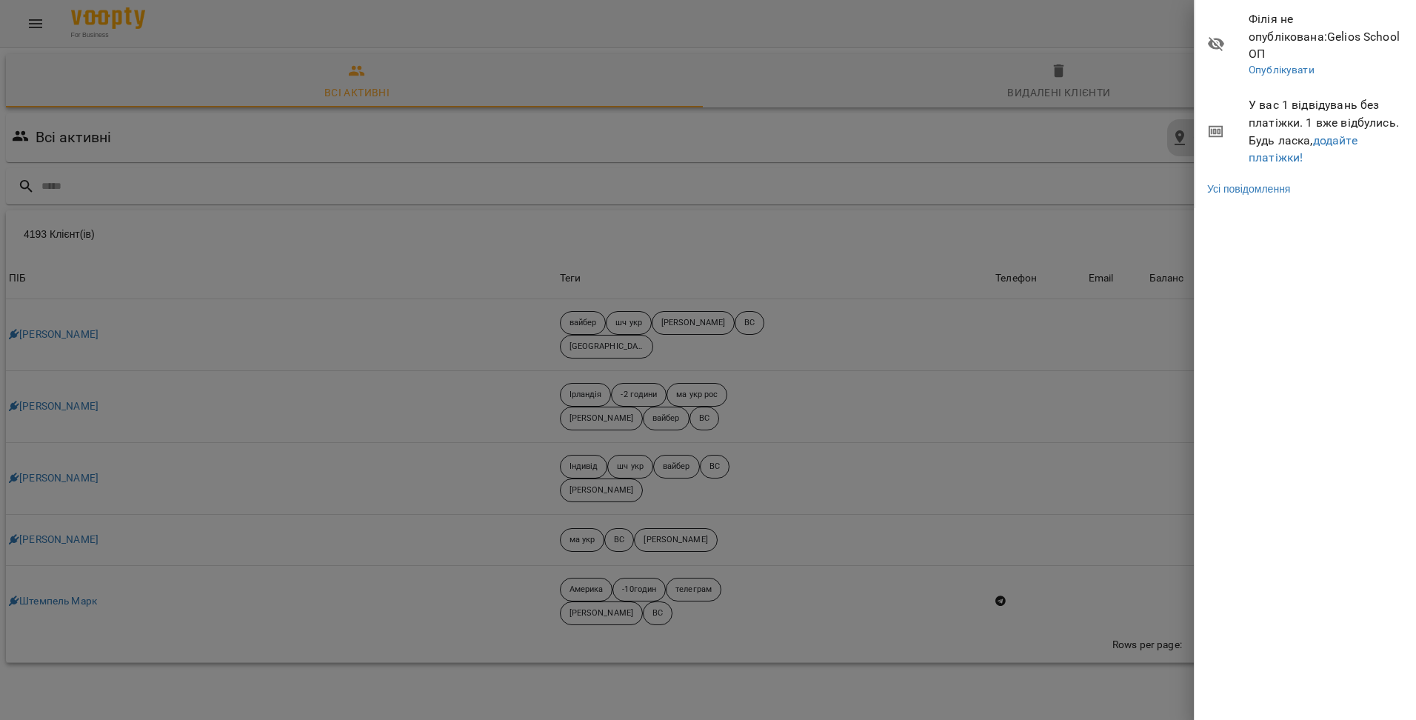
click at [1211, 37] on icon at bounding box center [1216, 44] width 16 height 14
click at [1291, 18] on span "Філія не опублікована : Gelios School ОП" at bounding box center [1327, 36] width 156 height 53
click at [1288, 35] on span "Філія не опублікована : Gelios School ОП" at bounding box center [1327, 36] width 156 height 53
click at [1147, 46] on div at bounding box center [708, 360] width 1416 height 720
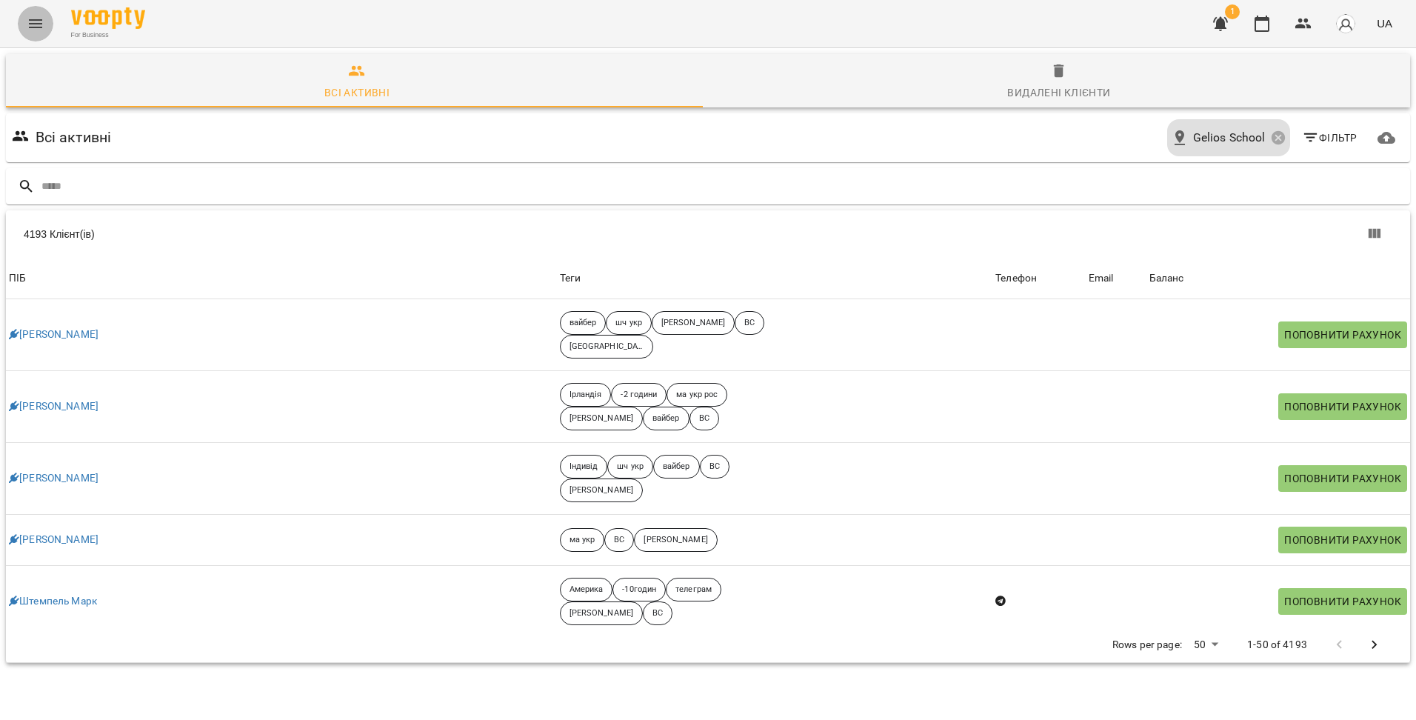
click at [29, 33] on button "Menu" at bounding box center [36, 24] width 36 height 36
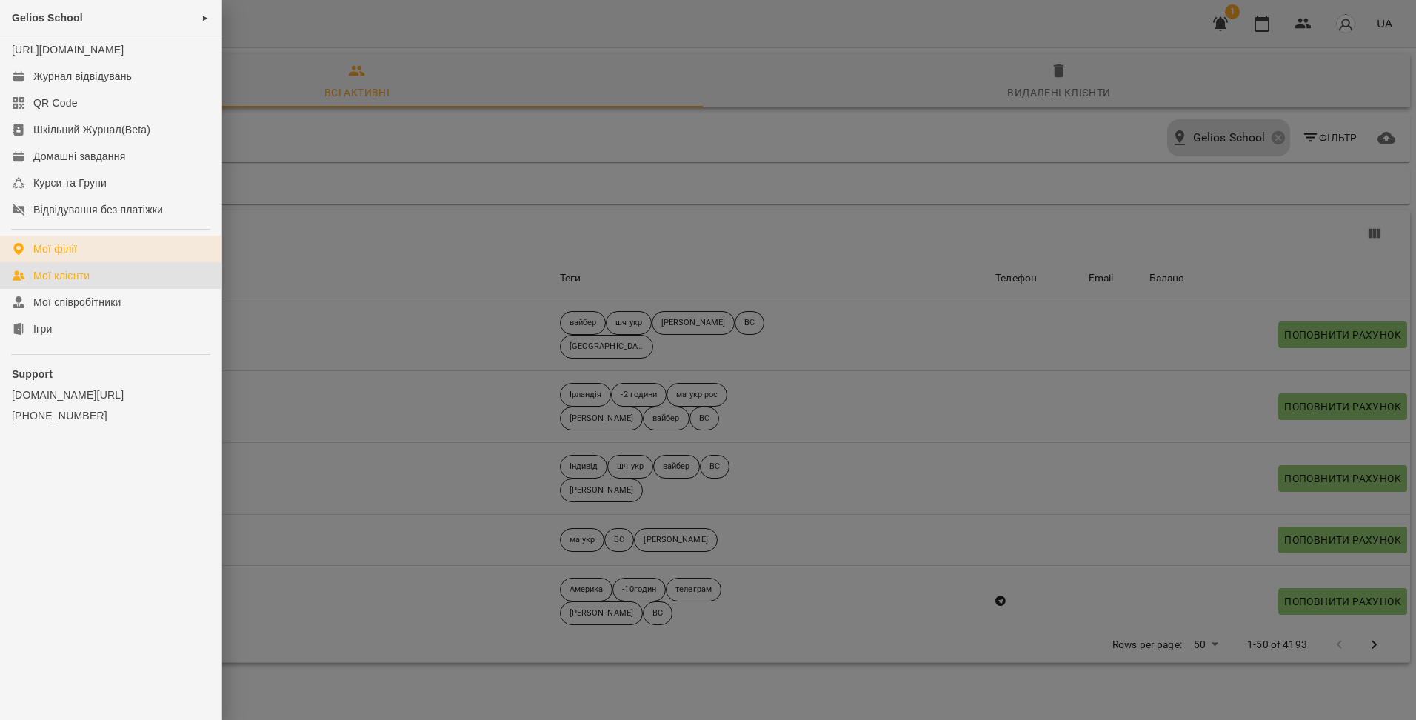
click at [53, 256] on div "Мої філії" at bounding box center [55, 249] width 44 height 15
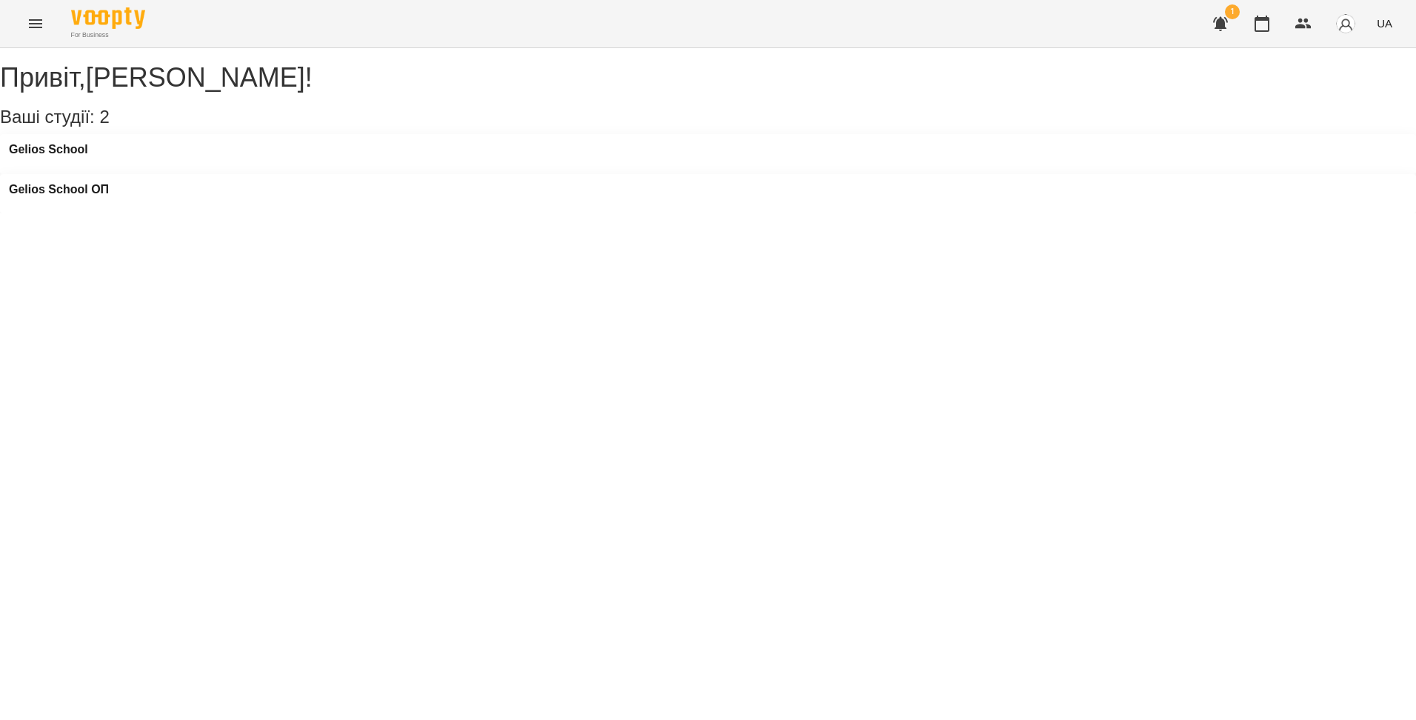
click at [34, 31] on icon "Menu" at bounding box center [36, 24] width 18 height 18
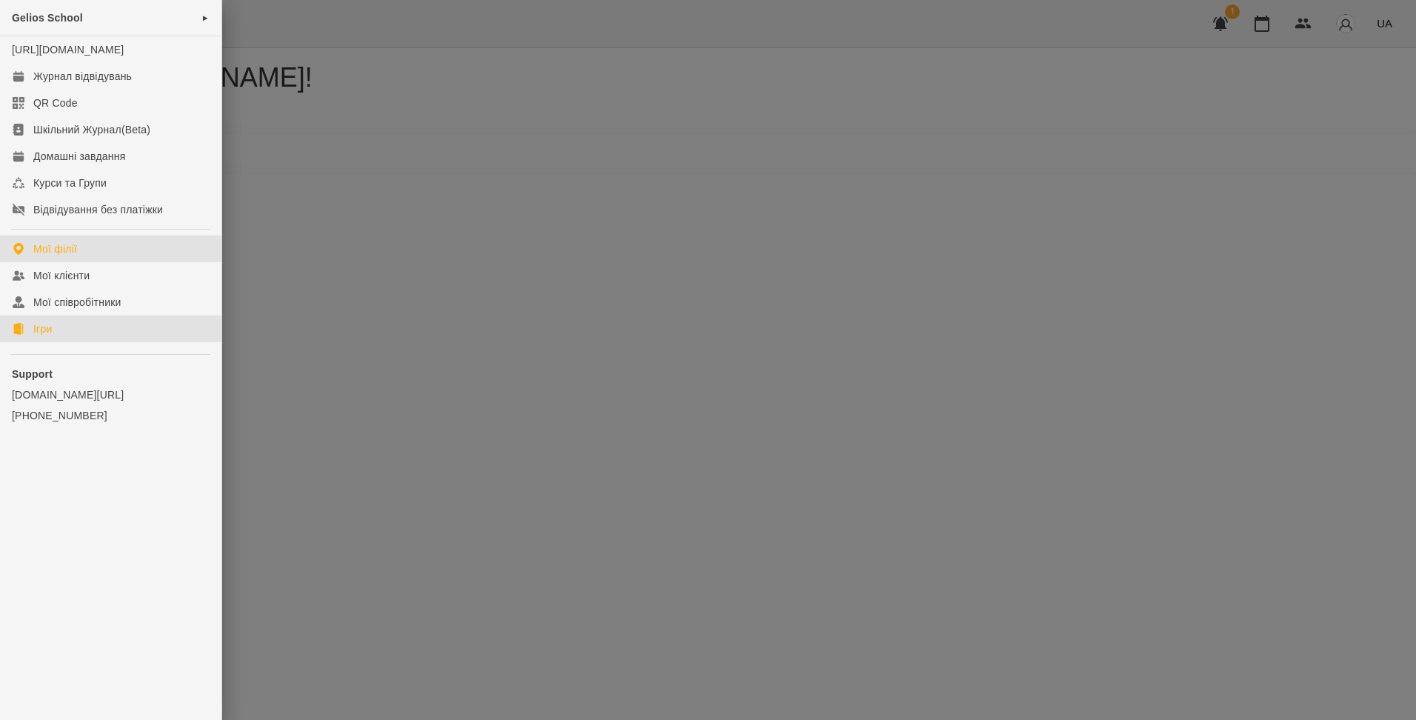
click at [47, 336] on div "Ігри" at bounding box center [42, 329] width 19 height 15
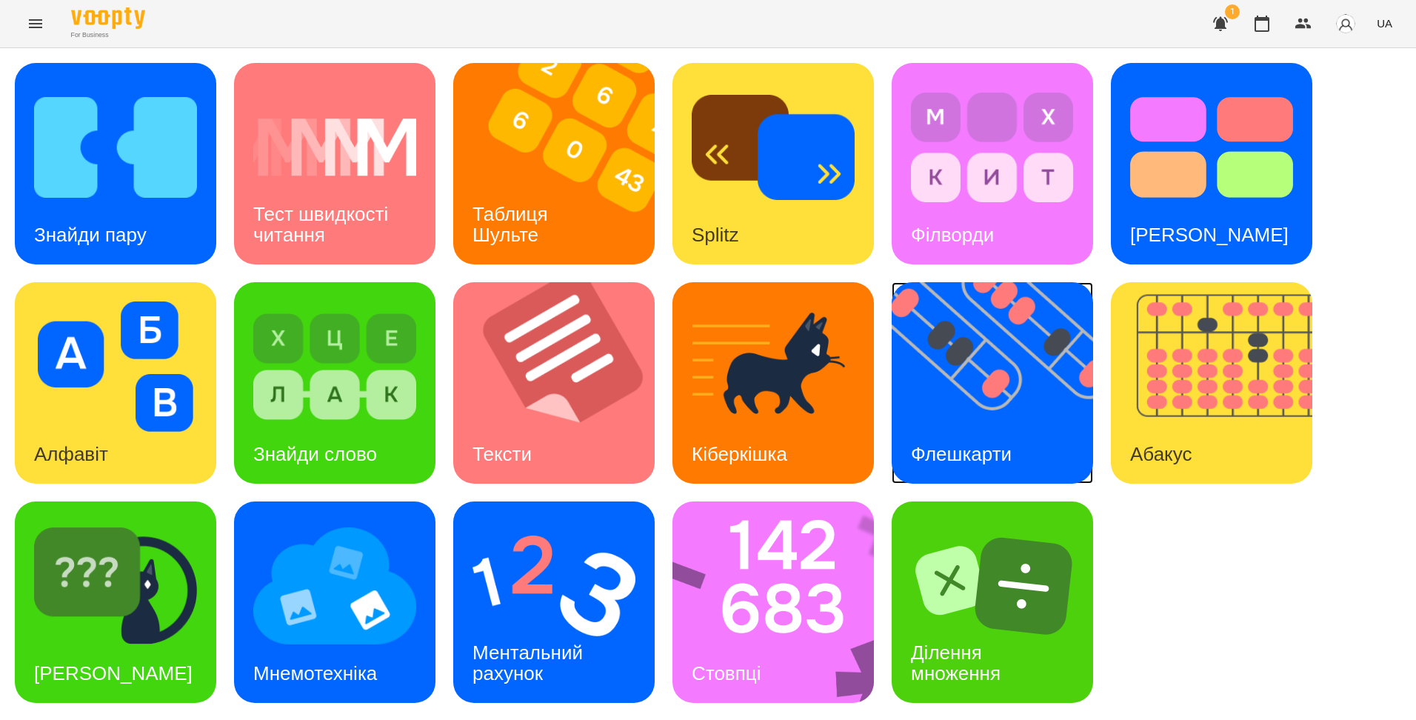
click at [1043, 396] on img at bounding box center [1002, 383] width 220 height 202
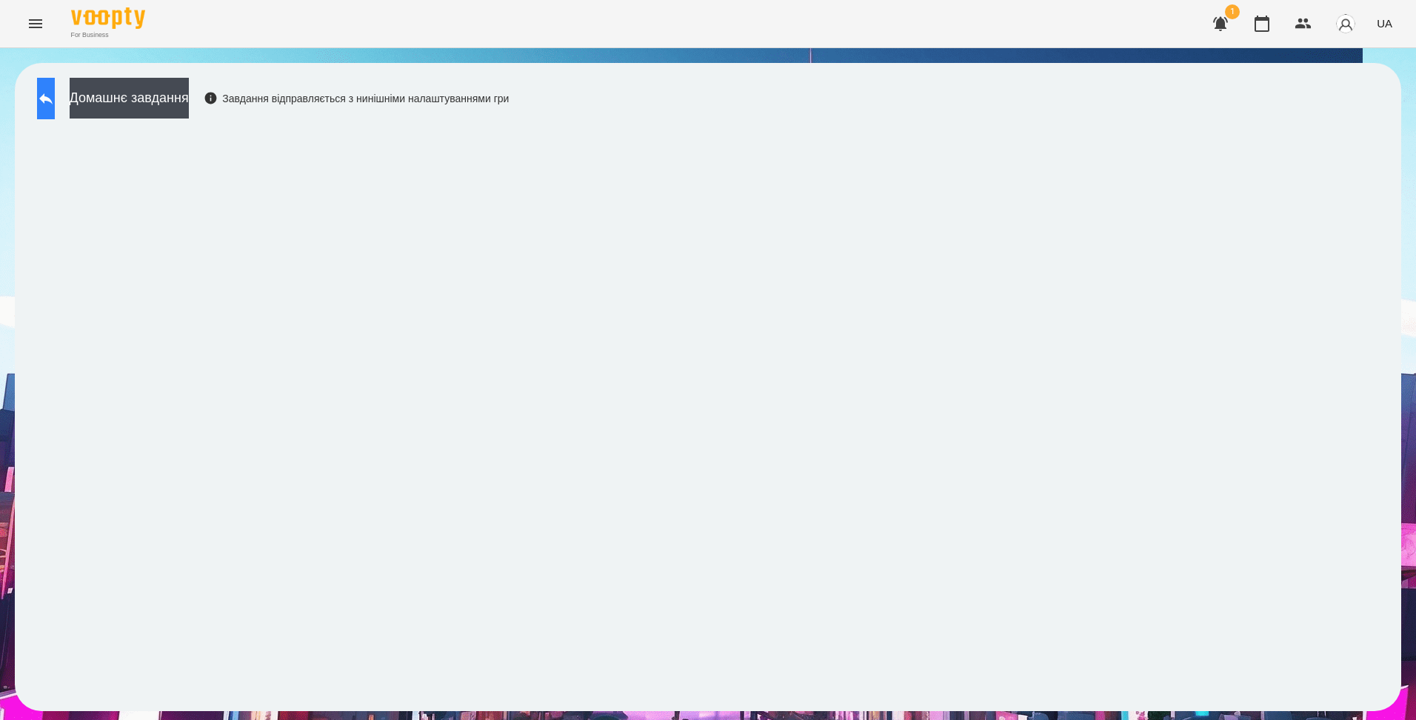
click at [40, 98] on button at bounding box center [46, 98] width 18 height 41
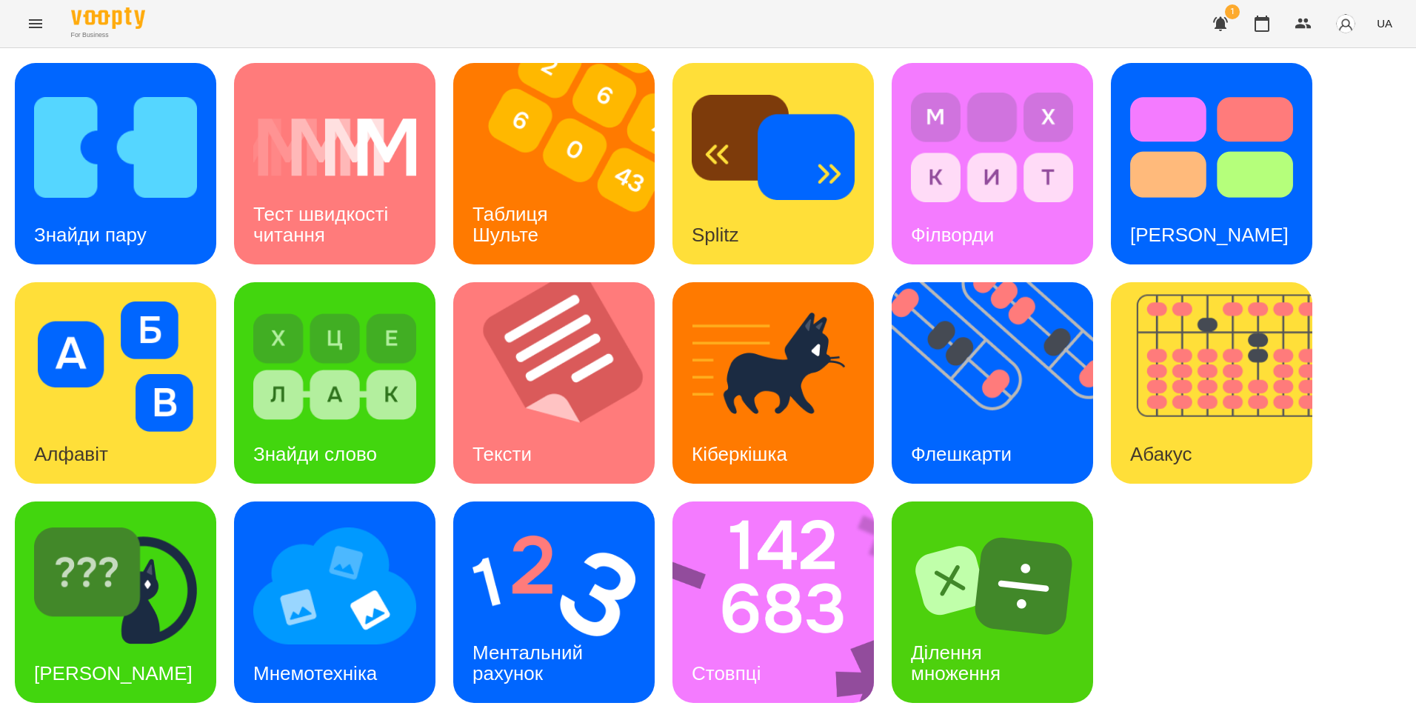
click at [1221, 21] on icon "button" at bounding box center [1221, 24] width 15 height 14
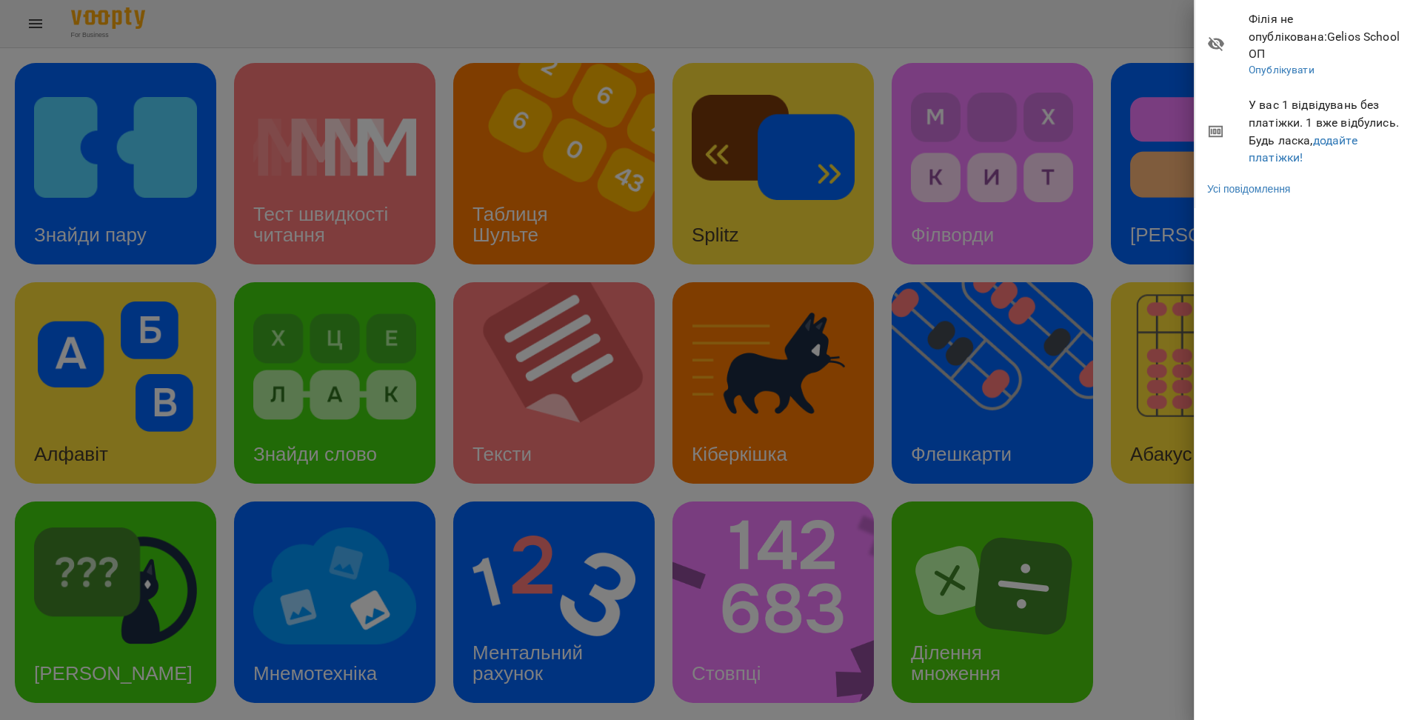
click at [1104, 37] on div at bounding box center [708, 360] width 1416 height 720
